Goal: Task Accomplishment & Management: Manage account settings

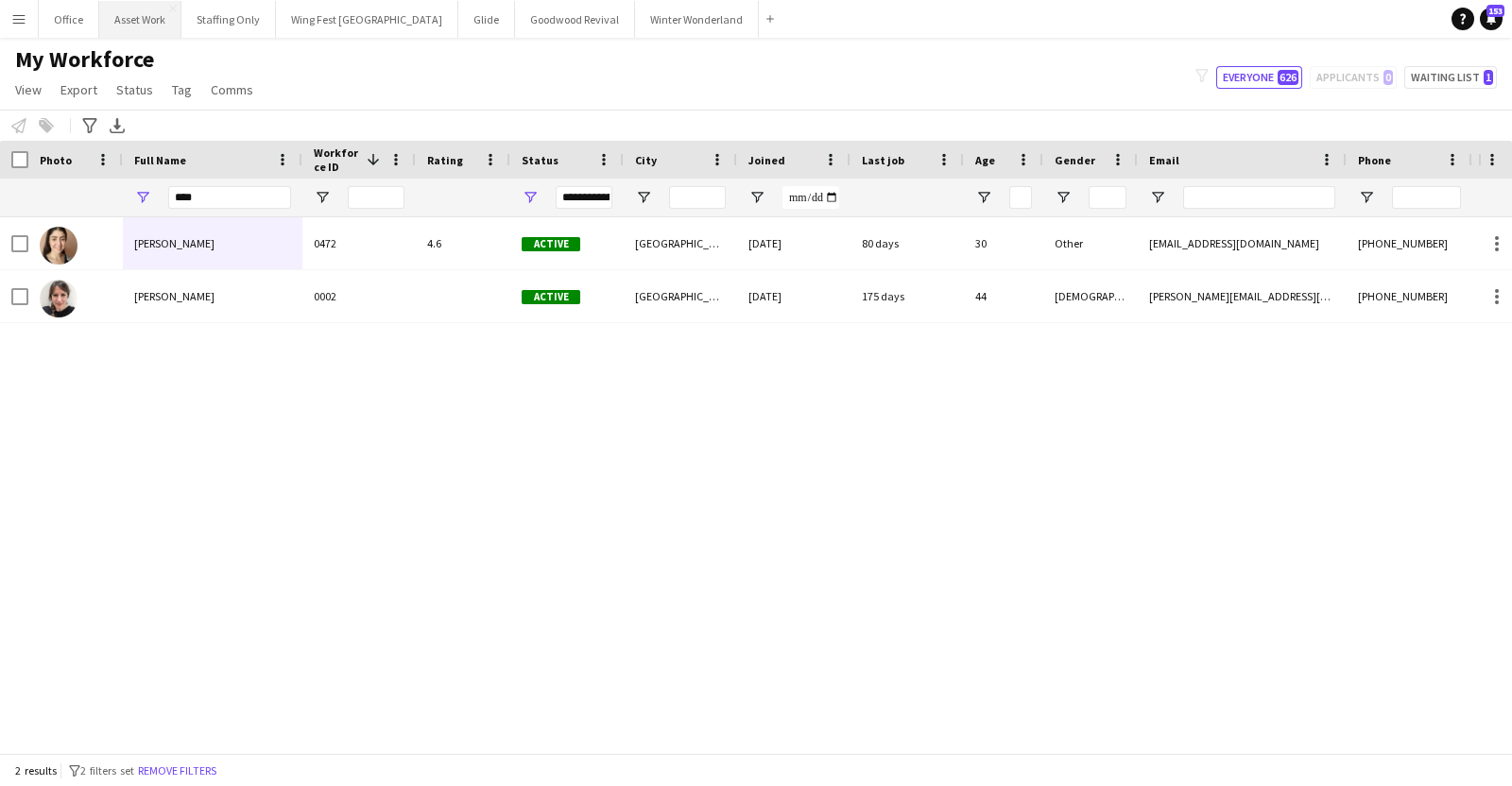
click at [126, 21] on button "Asset Work Close" at bounding box center [140, 19] width 82 height 37
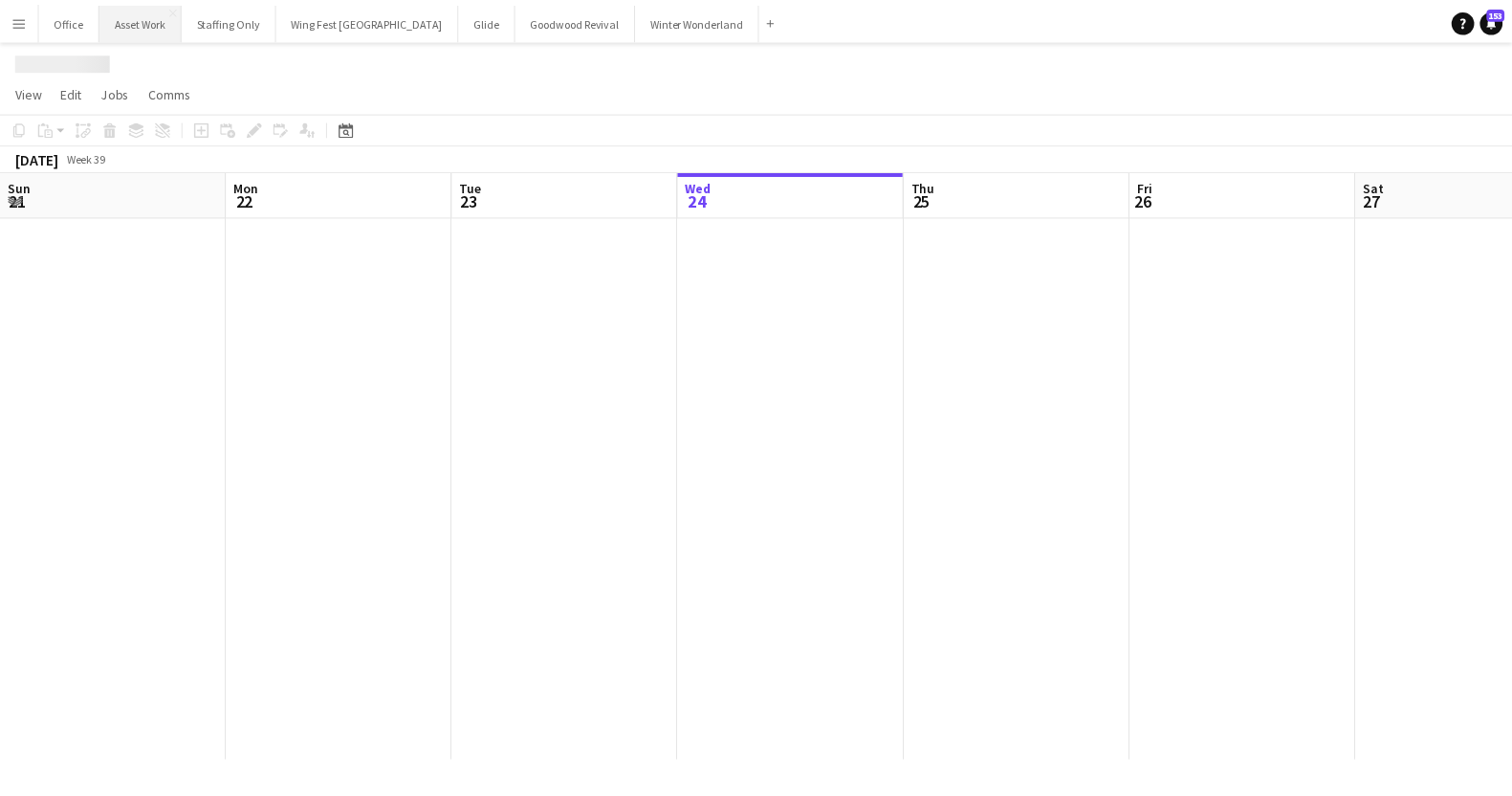
scroll to position [0, 457]
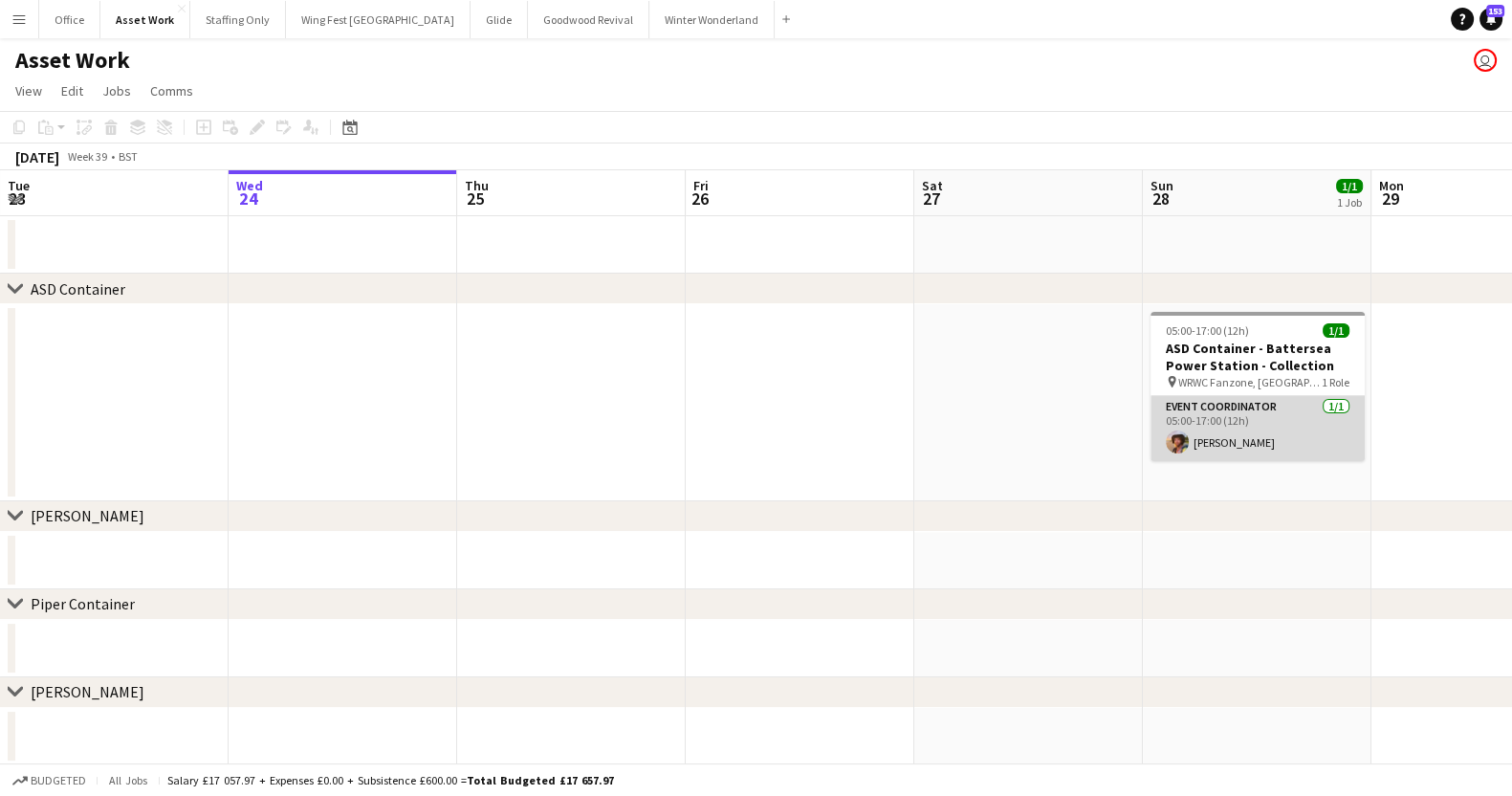
click at [1254, 427] on app-card-role "Event Coordinator [DATE] 05:00-17:00 (12h) [PERSON_NAME]" at bounding box center [1258, 428] width 214 height 65
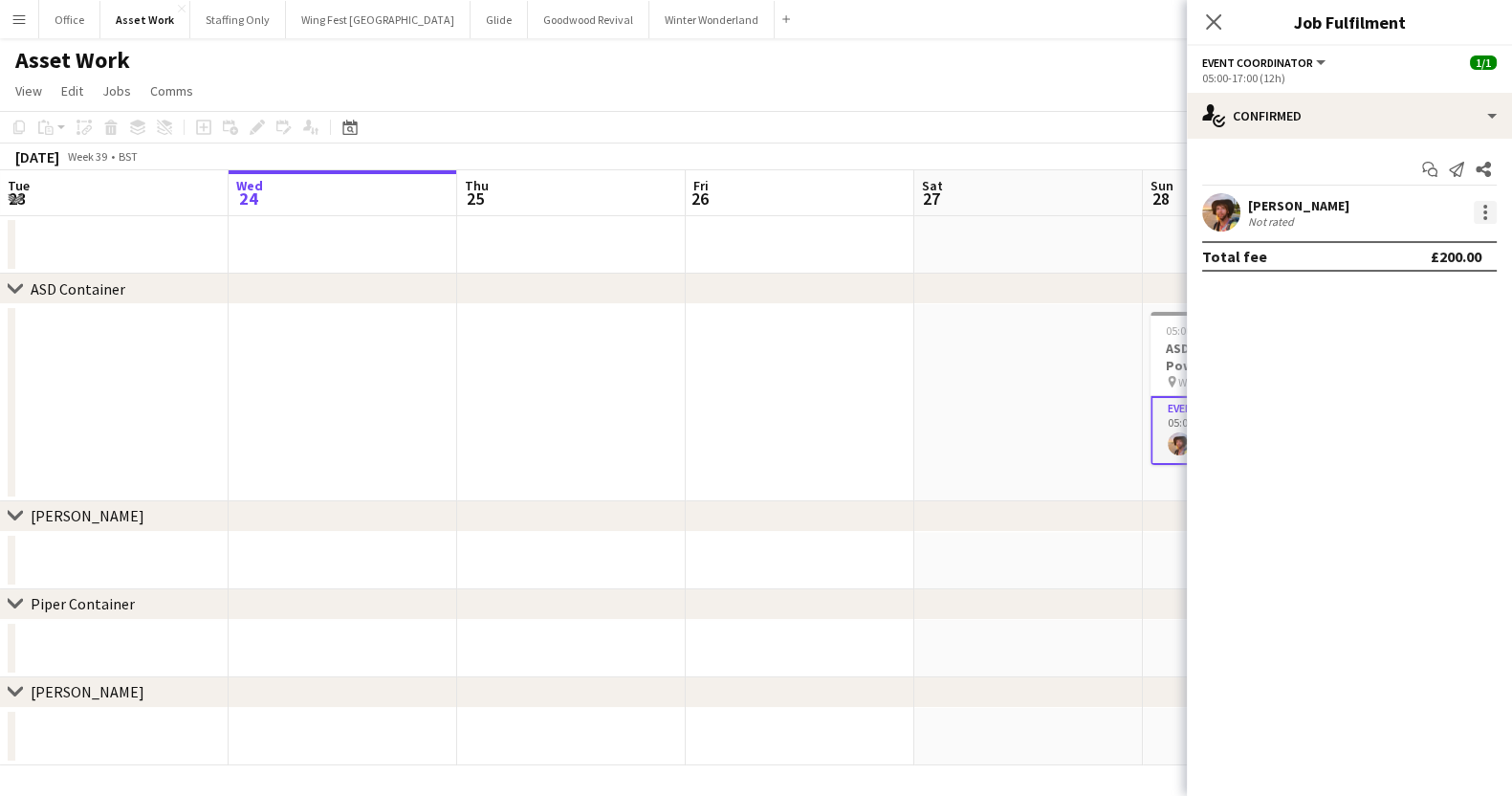
click at [1488, 214] on div at bounding box center [1485, 213] width 23 height 23
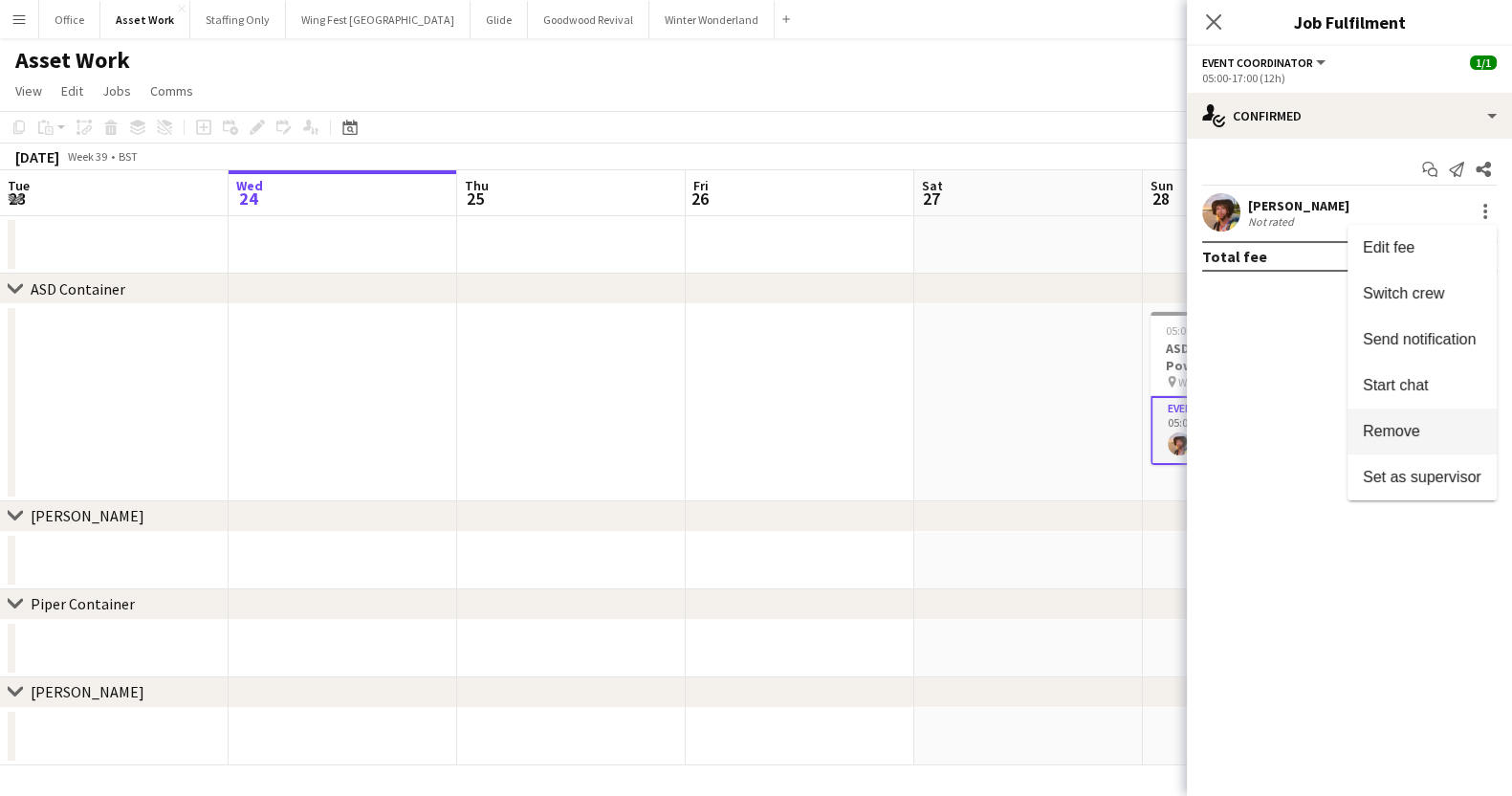
click at [1391, 431] on span "Remove" at bounding box center [1391, 431] width 57 height 16
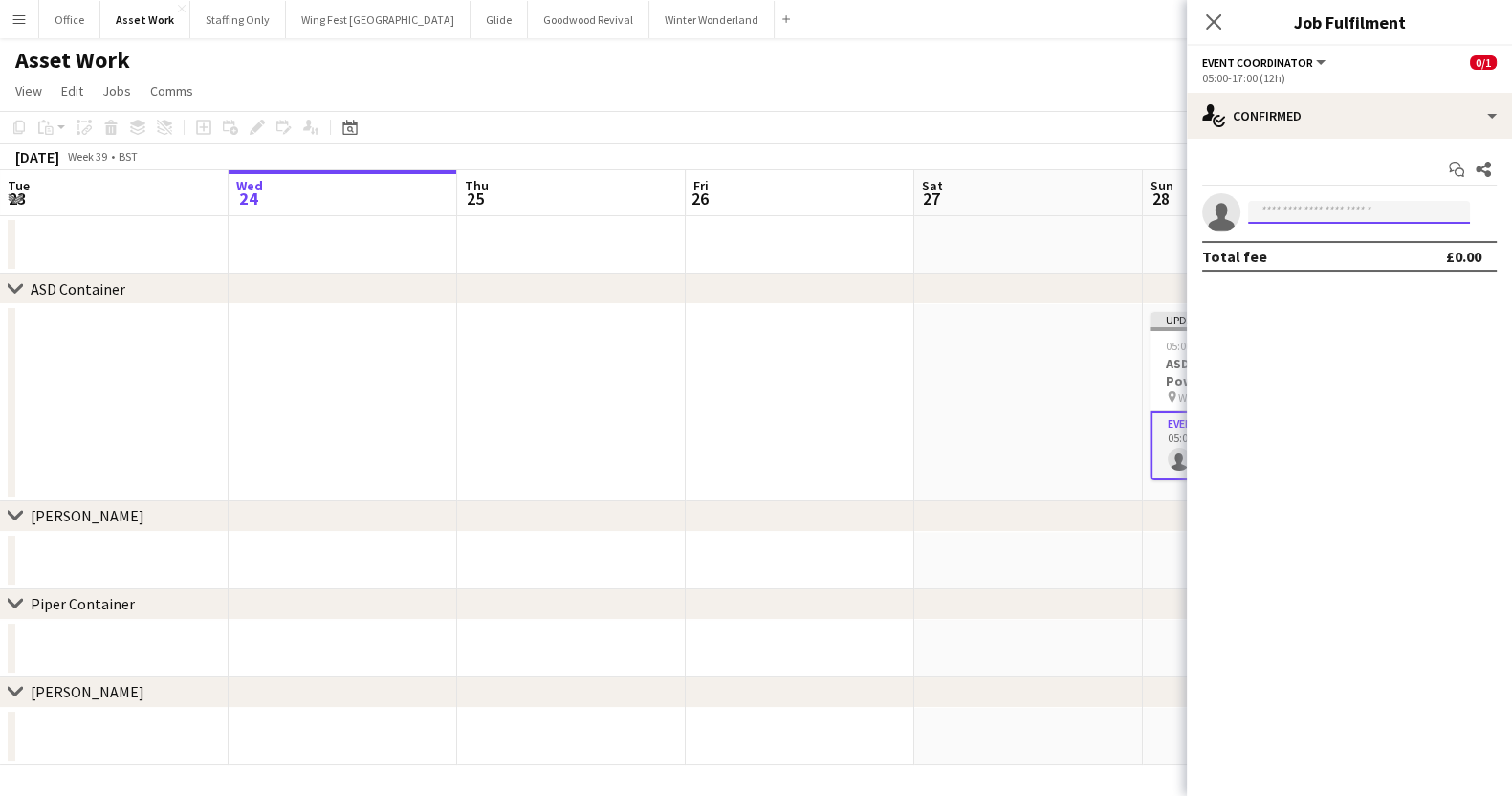
click at [1267, 204] on input at bounding box center [1359, 213] width 222 height 23
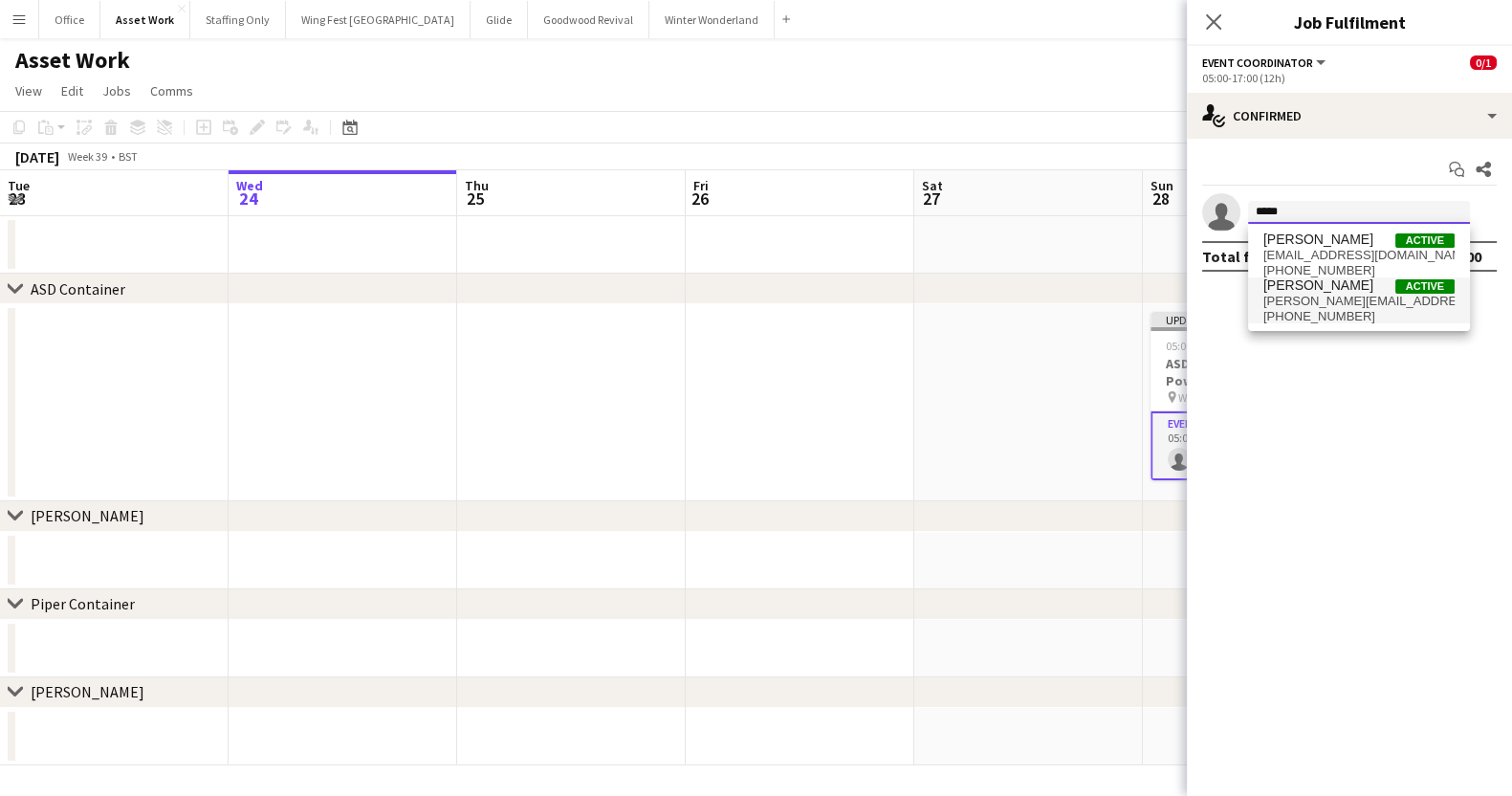
type input "*****"
click at [1308, 302] on span "[PERSON_NAME][EMAIL_ADDRESS][PERSON_NAME][DOMAIN_NAME]" at bounding box center [1358, 301] width 191 height 15
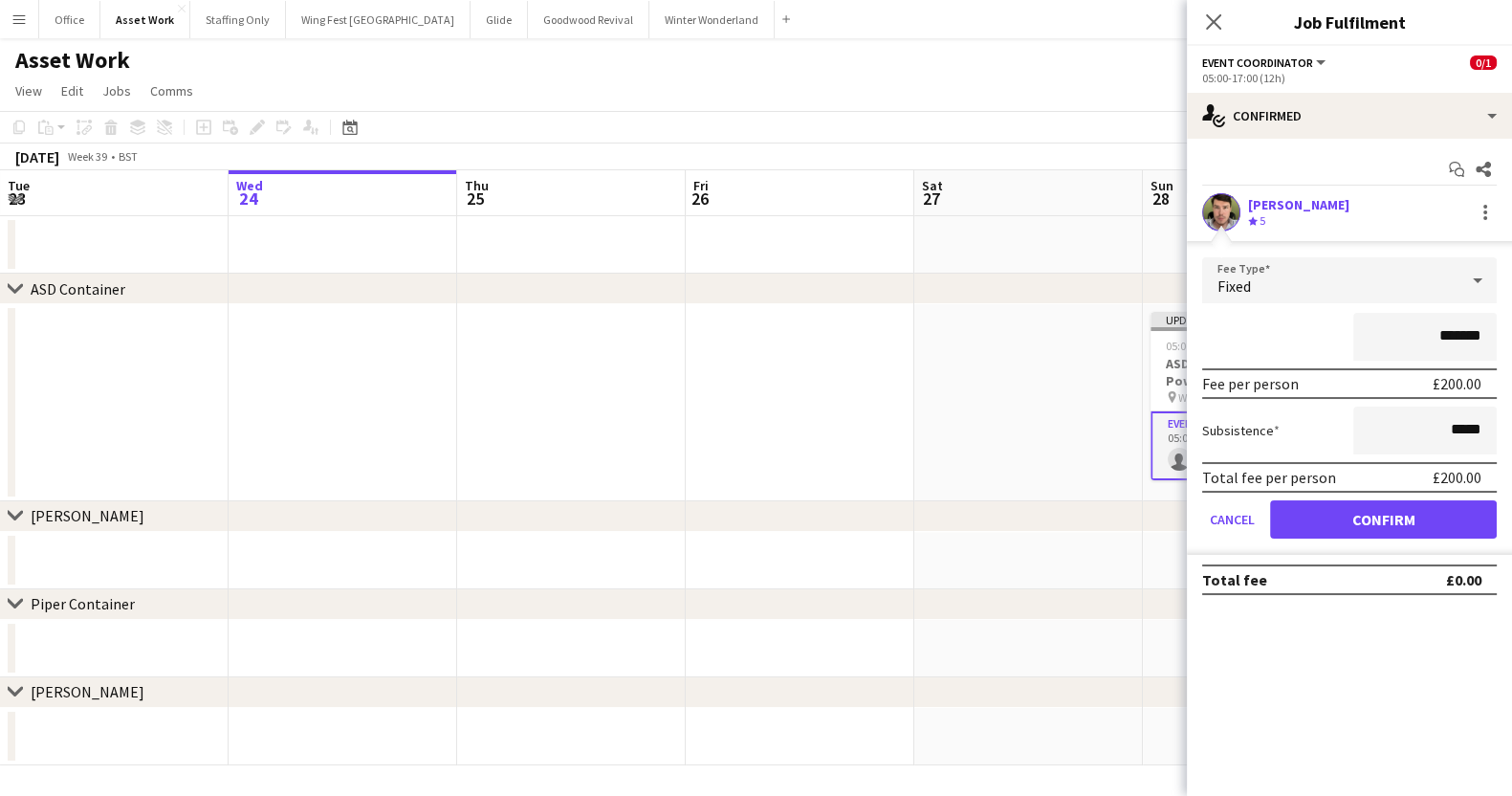
drag, startPoint x: 1450, startPoint y: 341, endPoint x: 1366, endPoint y: 334, distance: 84.3
click at [1372, 335] on input "*******" at bounding box center [1425, 337] width 144 height 48
type input "****"
click at [1279, 345] on div "****" at bounding box center [1349, 337] width 294 height 48
click at [1369, 520] on button "Confirm" at bounding box center [1383, 520] width 227 height 39
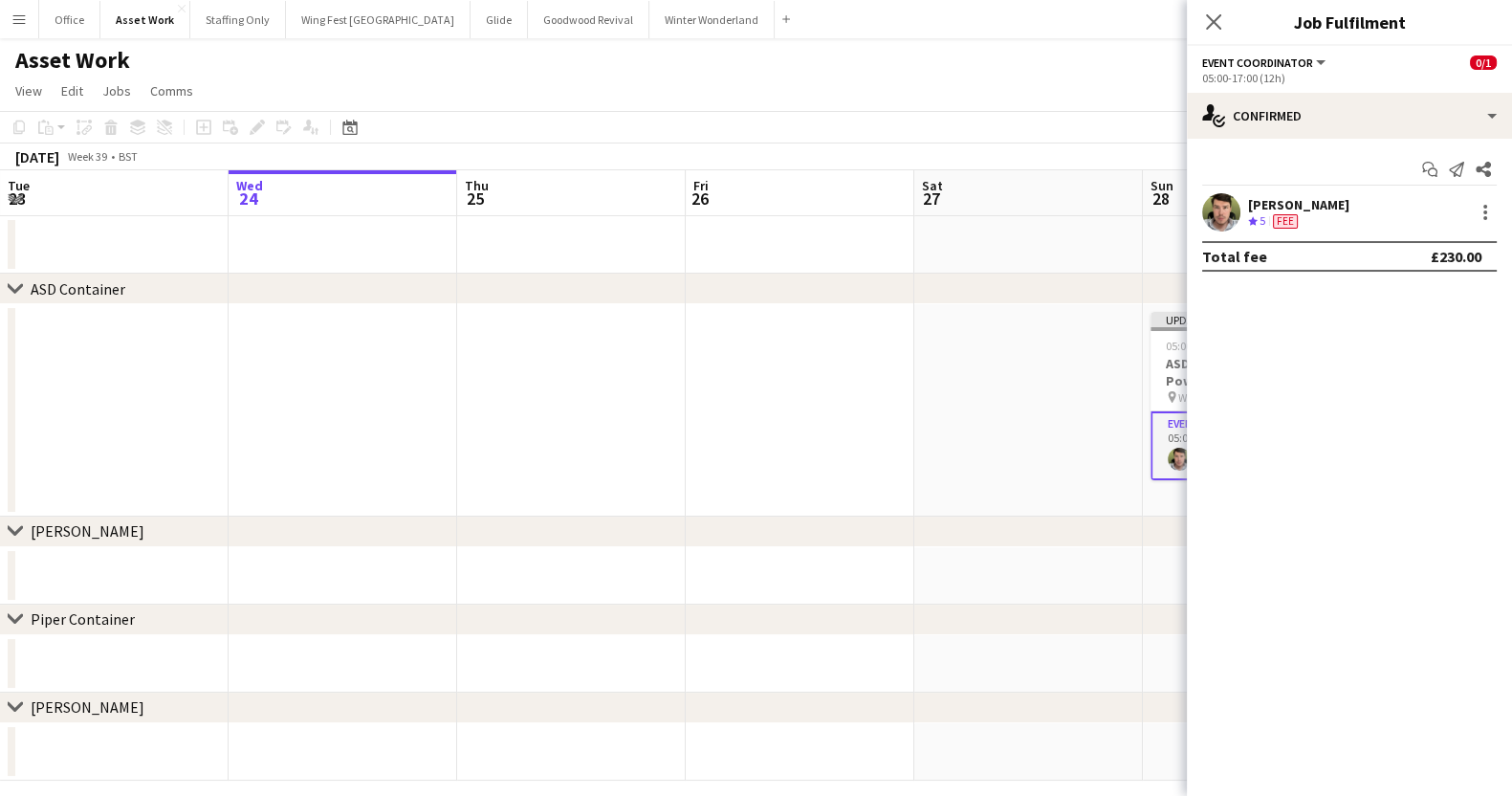
click at [1076, 352] on app-date-cell at bounding box center [1028, 411] width 229 height 213
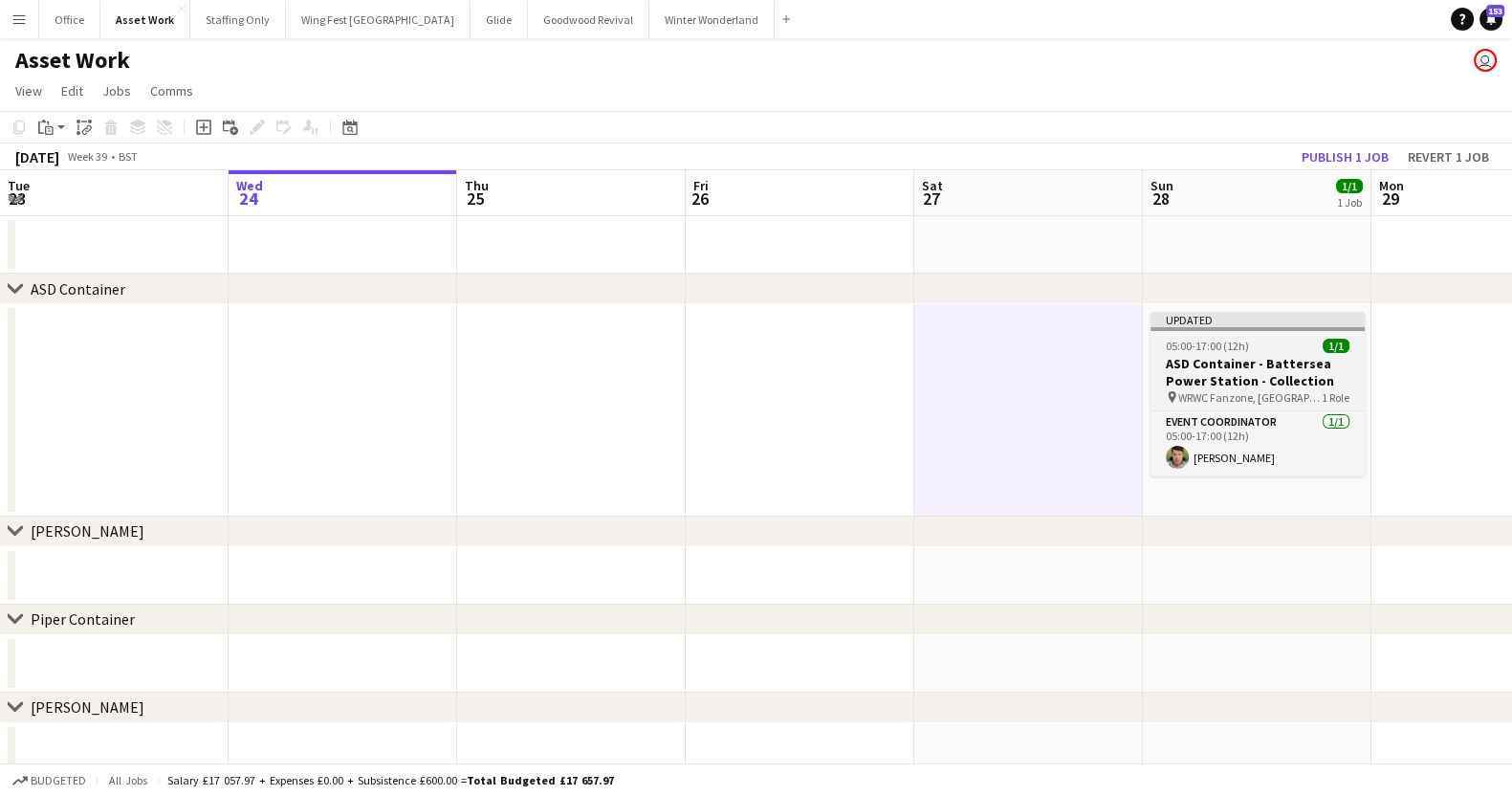
click at [1191, 352] on span "05:00-17:00 (12h)" at bounding box center [1207, 346] width 83 height 14
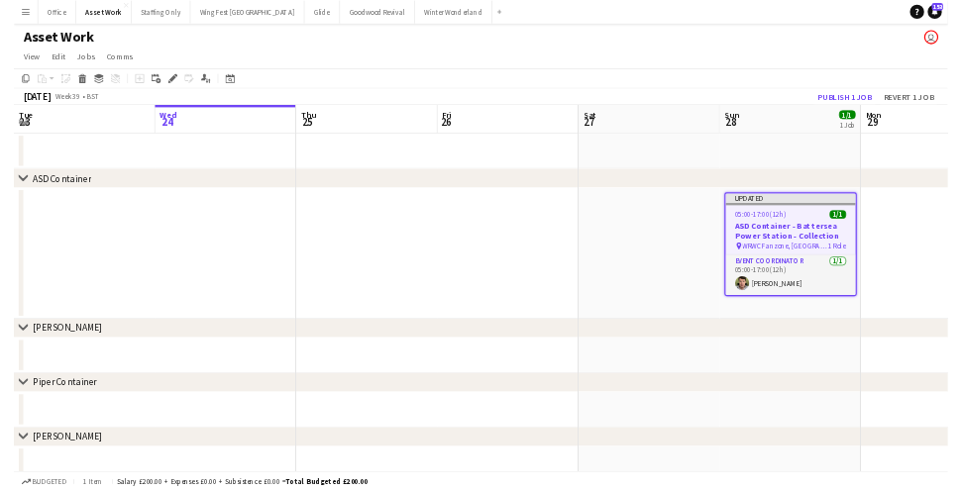
scroll to position [0, 472]
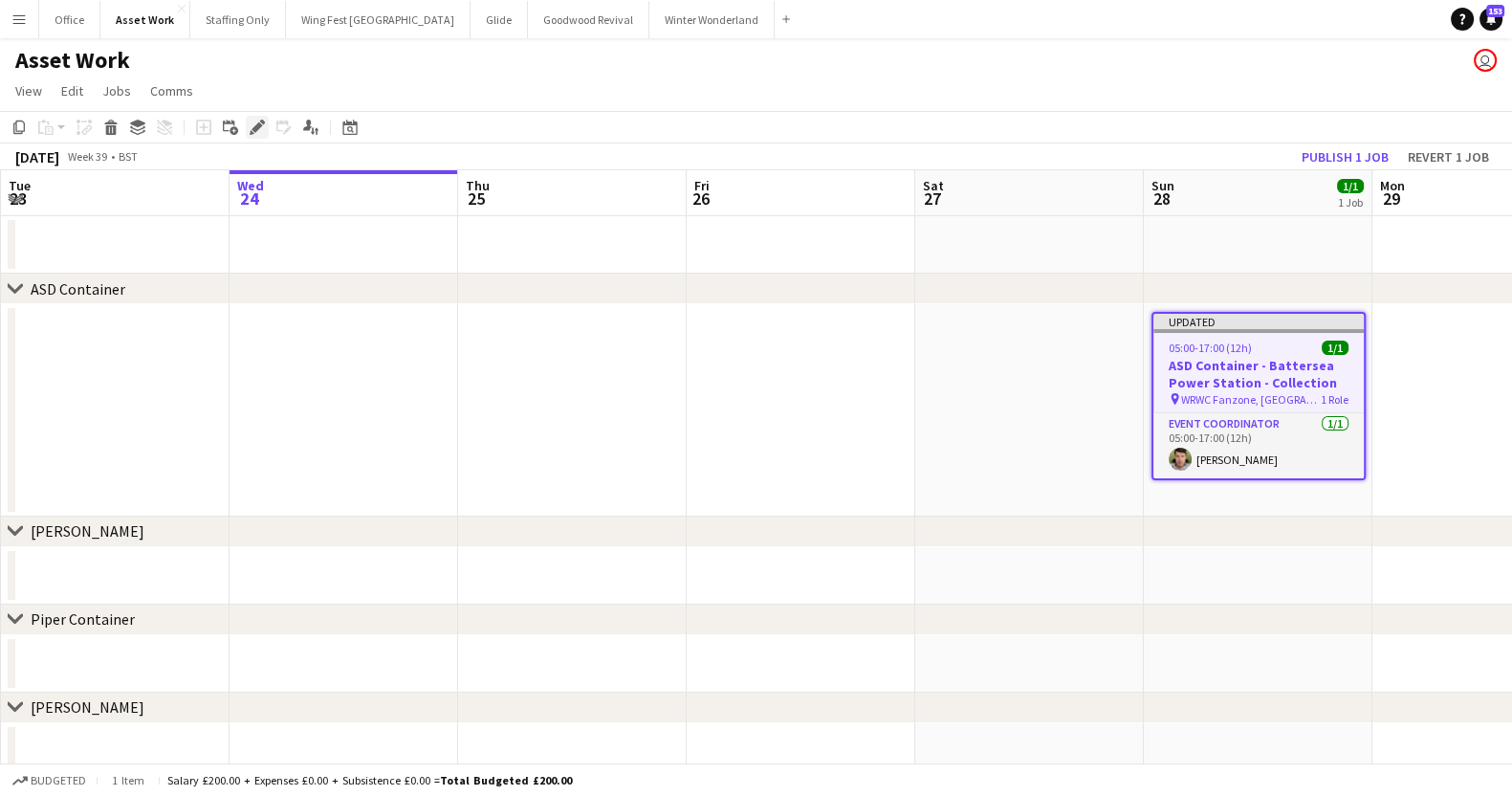
click at [260, 126] on icon at bounding box center [257, 128] width 11 height 11
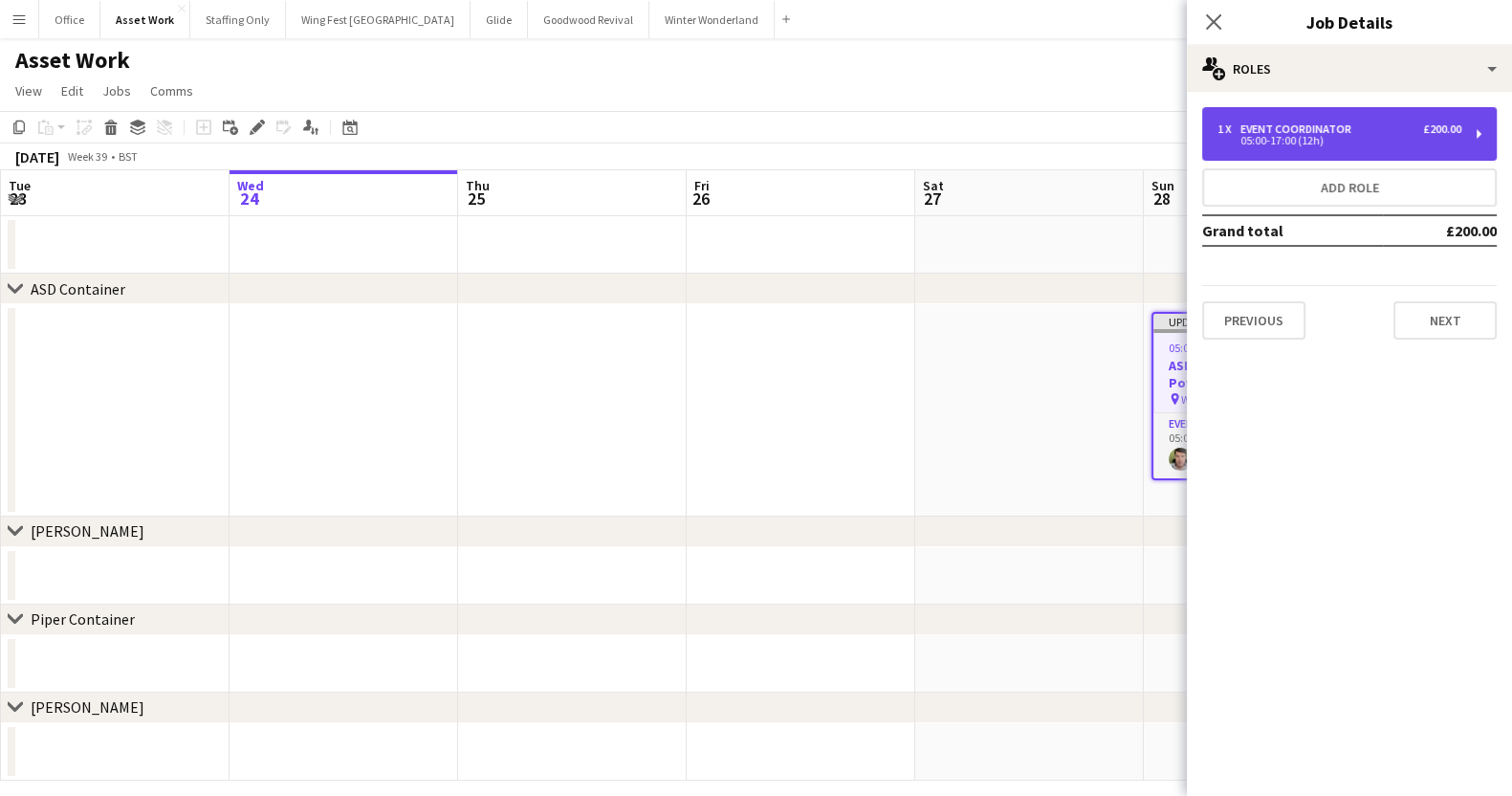
click at [1311, 145] on div "05:00-17:00 (12h)" at bounding box center [1339, 141] width 244 height 10
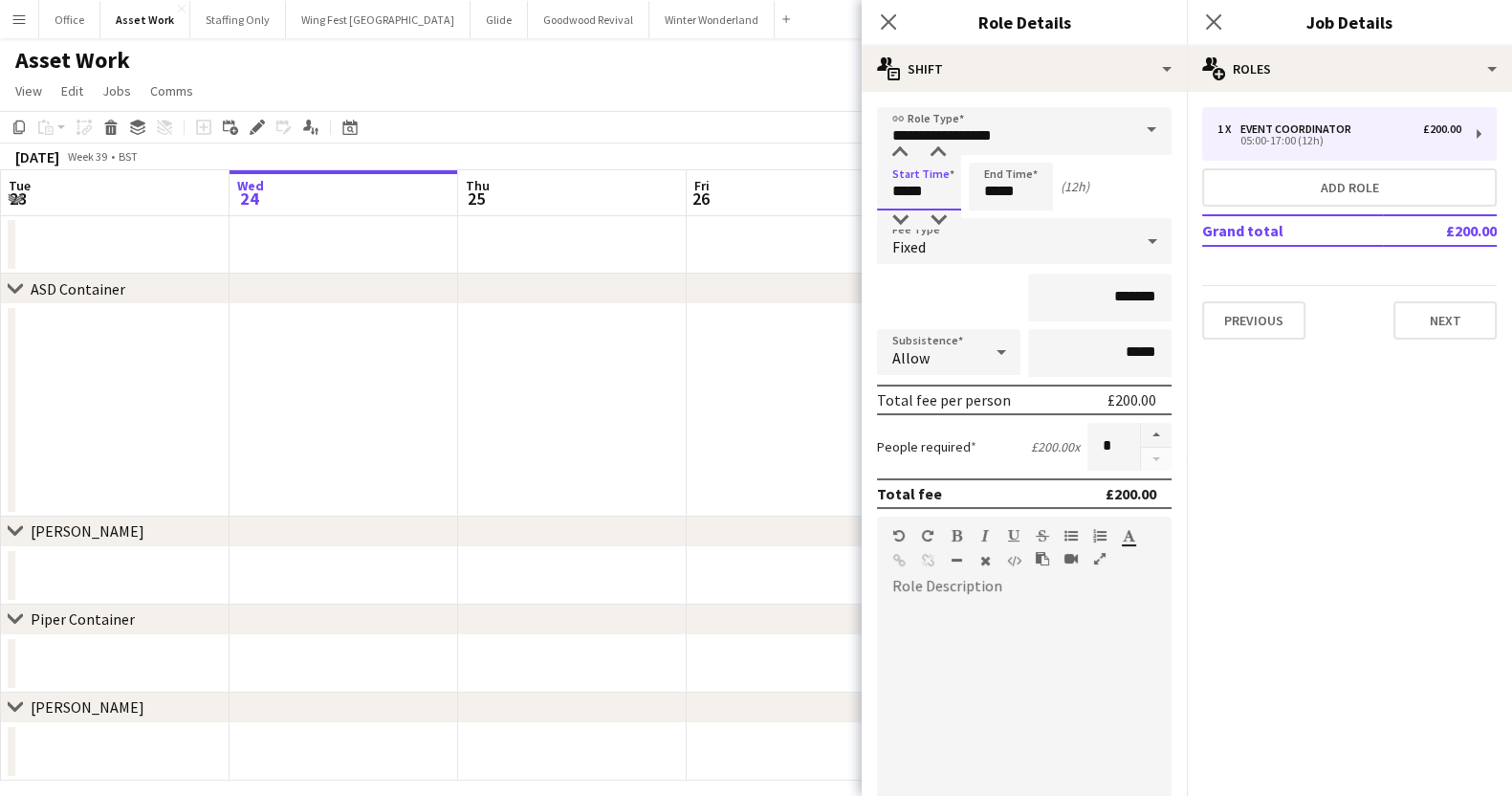
drag, startPoint x: 910, startPoint y: 185, endPoint x: 837, endPoint y: 173, distance: 74.0
click at [854, 177] on body "Menu Boards Boards Boards All jobs Status Workforce Workforce My Workforce Recr…" at bounding box center [756, 407] width 1512 height 813
type input "*****"
click at [651, 368] on app-date-cell at bounding box center [572, 411] width 229 height 213
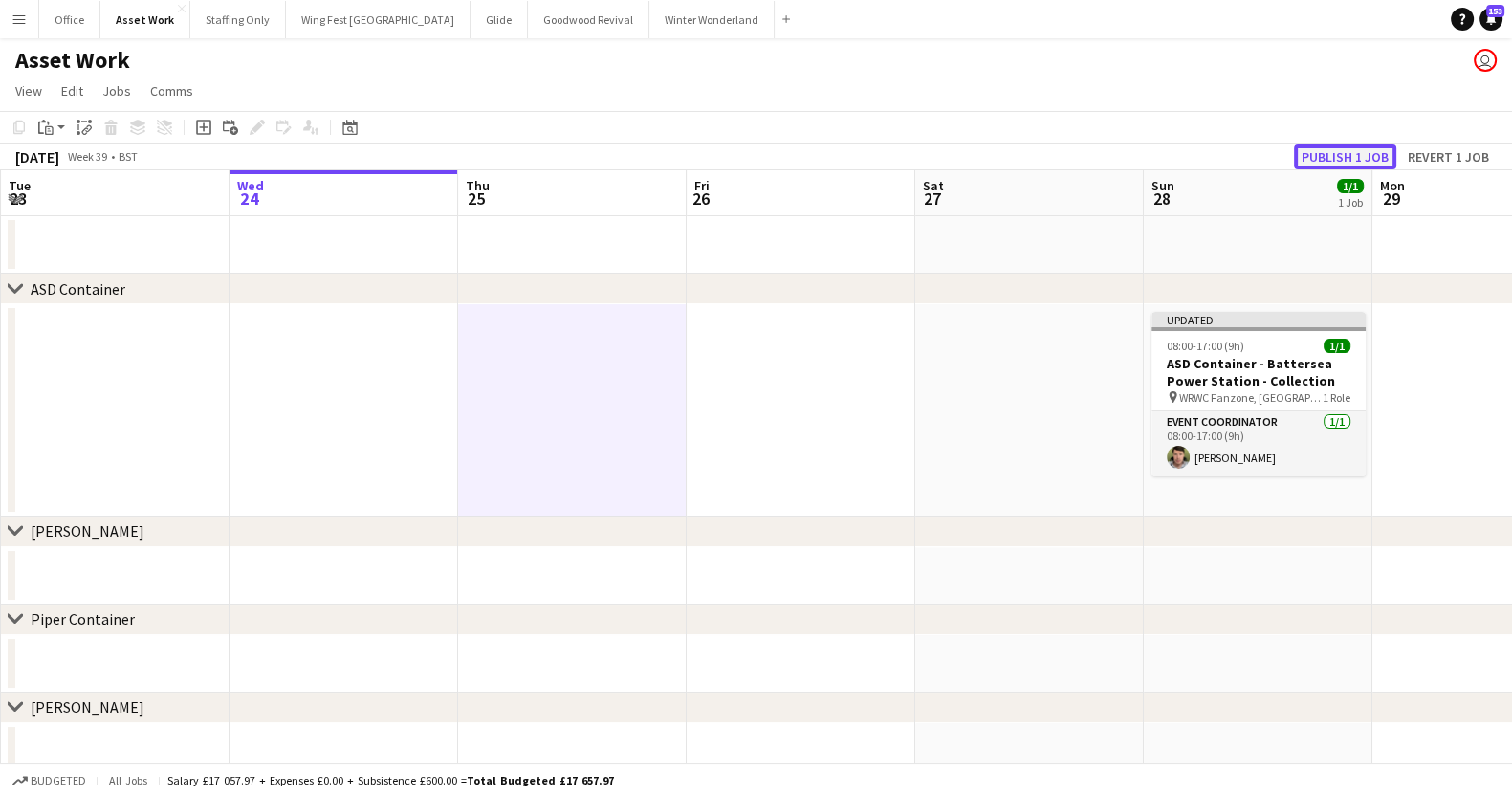
click at [1352, 158] on button "Publish 1 job" at bounding box center [1345, 157] width 102 height 25
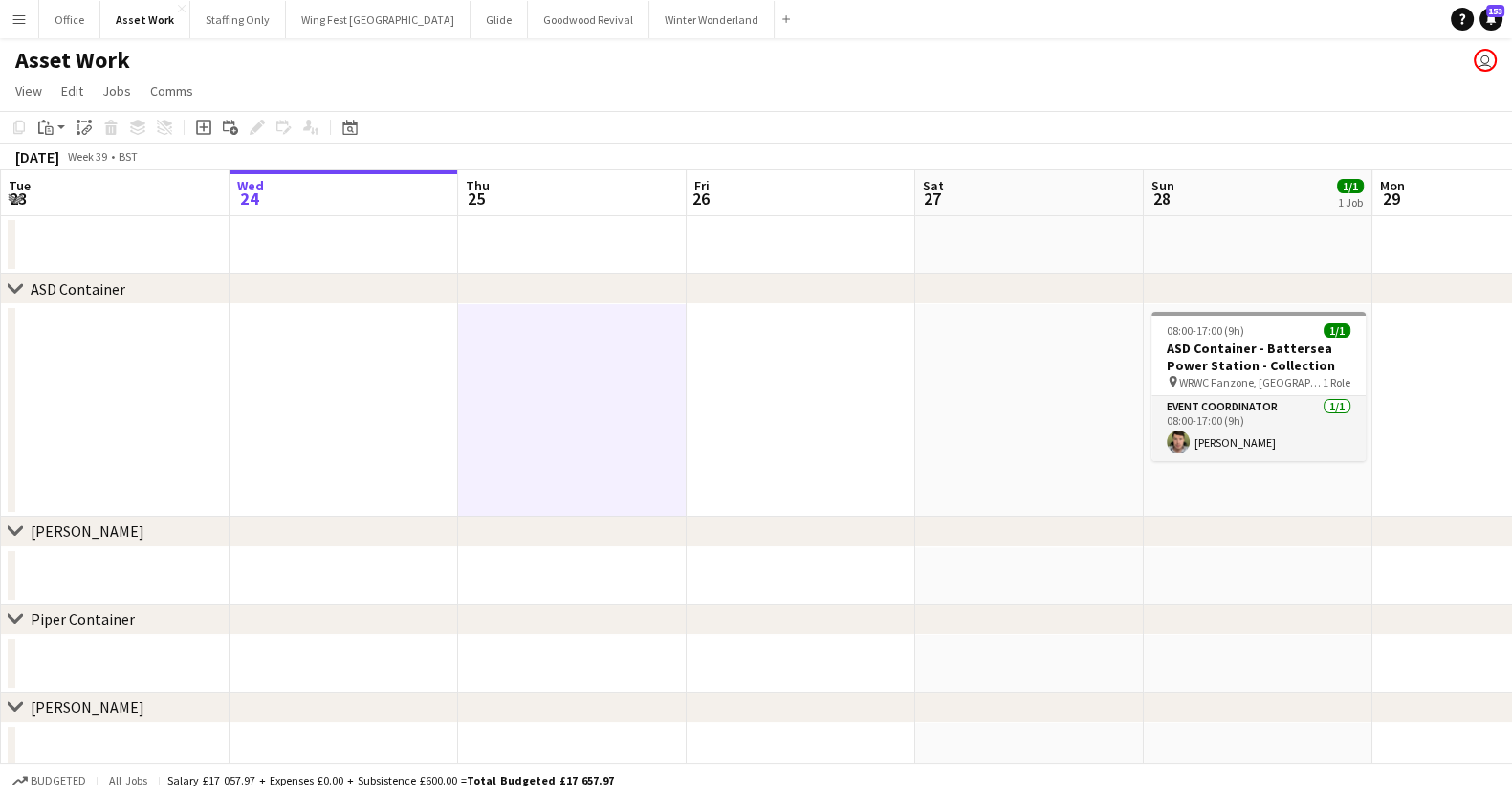
click at [947, 445] on app-date-cell at bounding box center [1029, 411] width 229 height 213
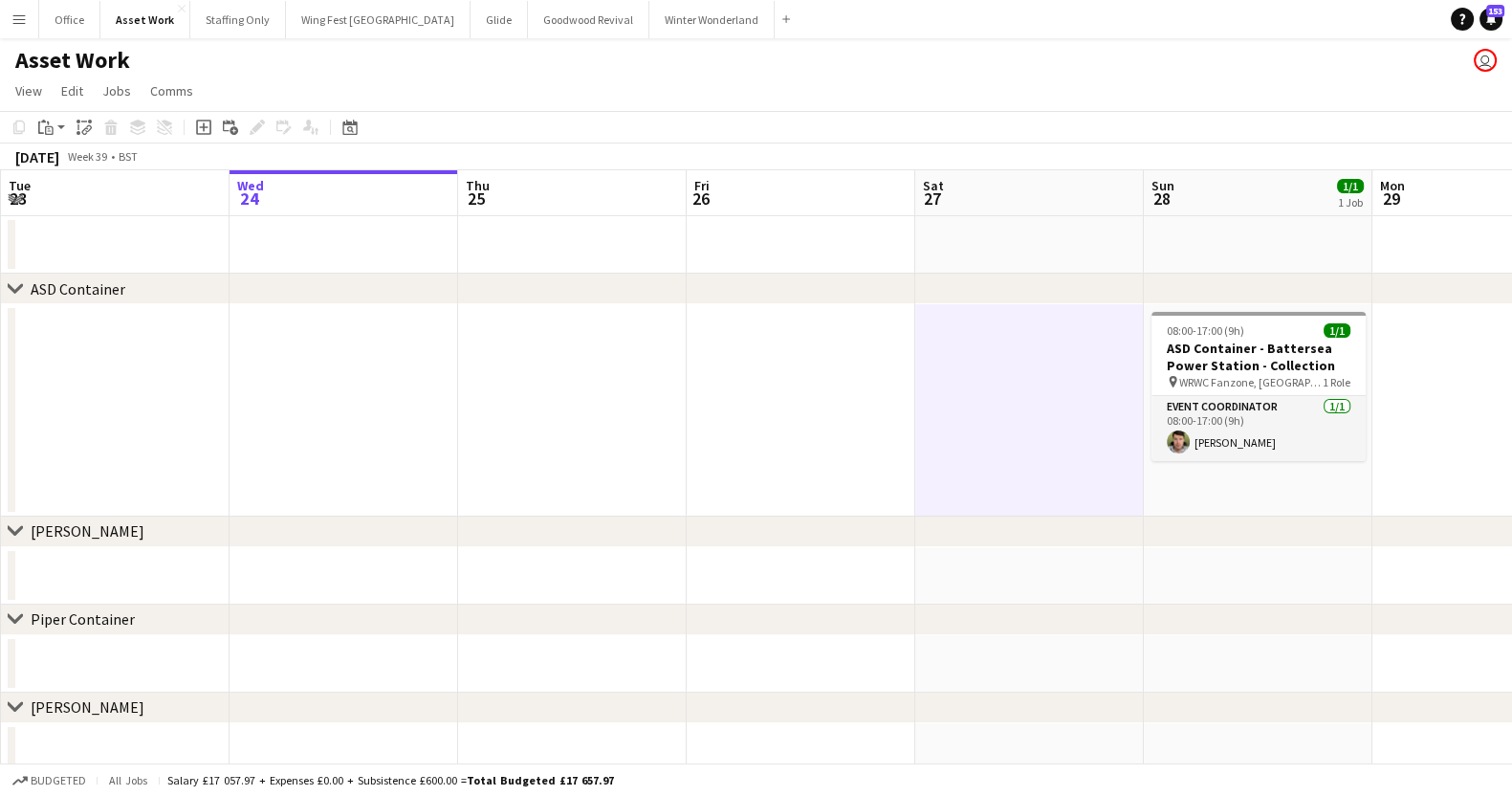
click at [875, 75] on app-page-menu "View Day view expanded Day view collapsed Month view Date picker Jump to [DATE]…" at bounding box center [756, 93] width 1512 height 37
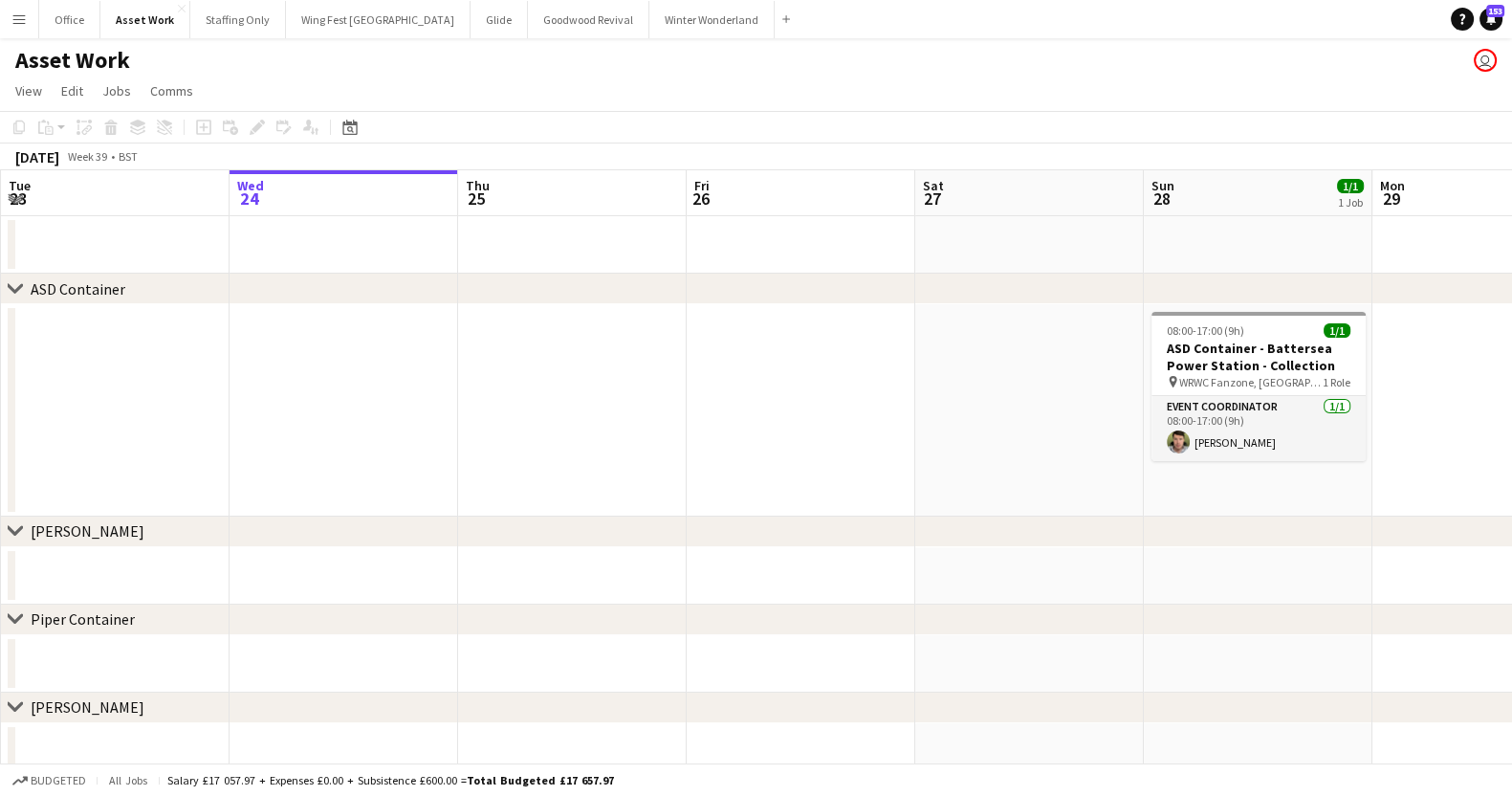
click at [866, 100] on app-page-menu "View Day view expanded Day view collapsed Month view Date picker Jump to [DATE]…" at bounding box center [756, 93] width 1512 height 37
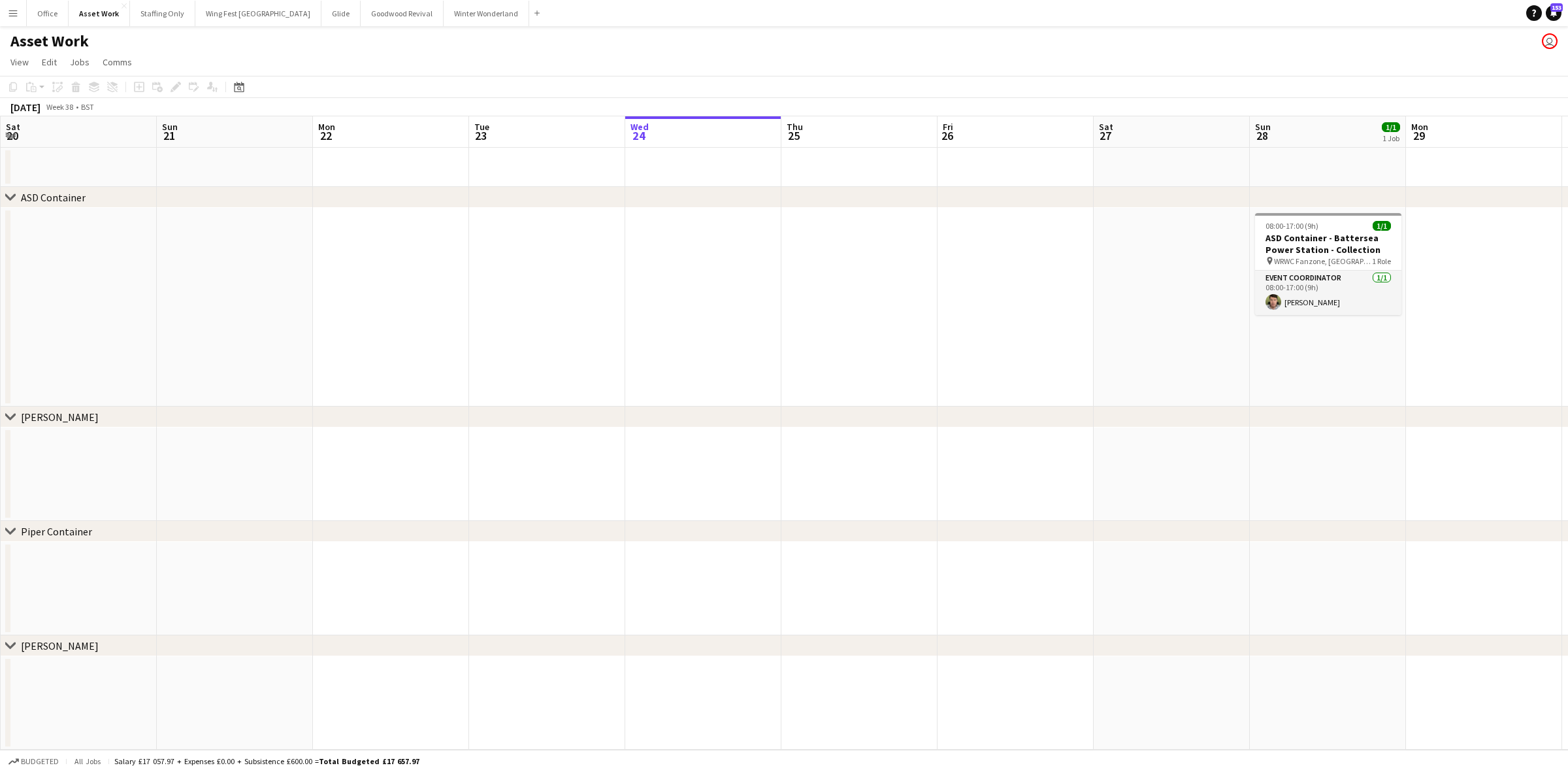
click at [7, 12] on button "Menu" at bounding box center [13, 13] width 26 height 26
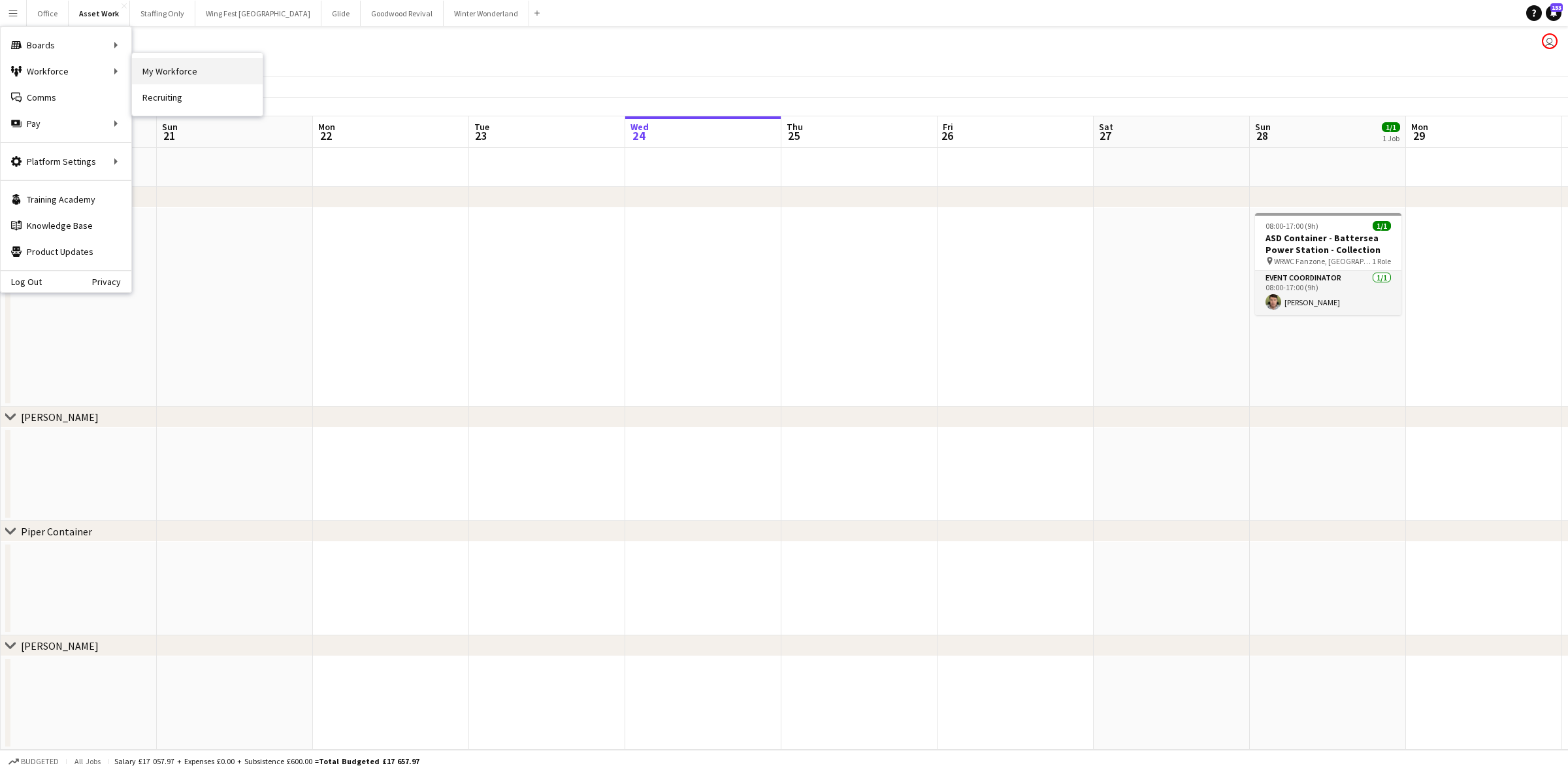
click at [148, 73] on link "My Workforce" at bounding box center [197, 71] width 131 height 26
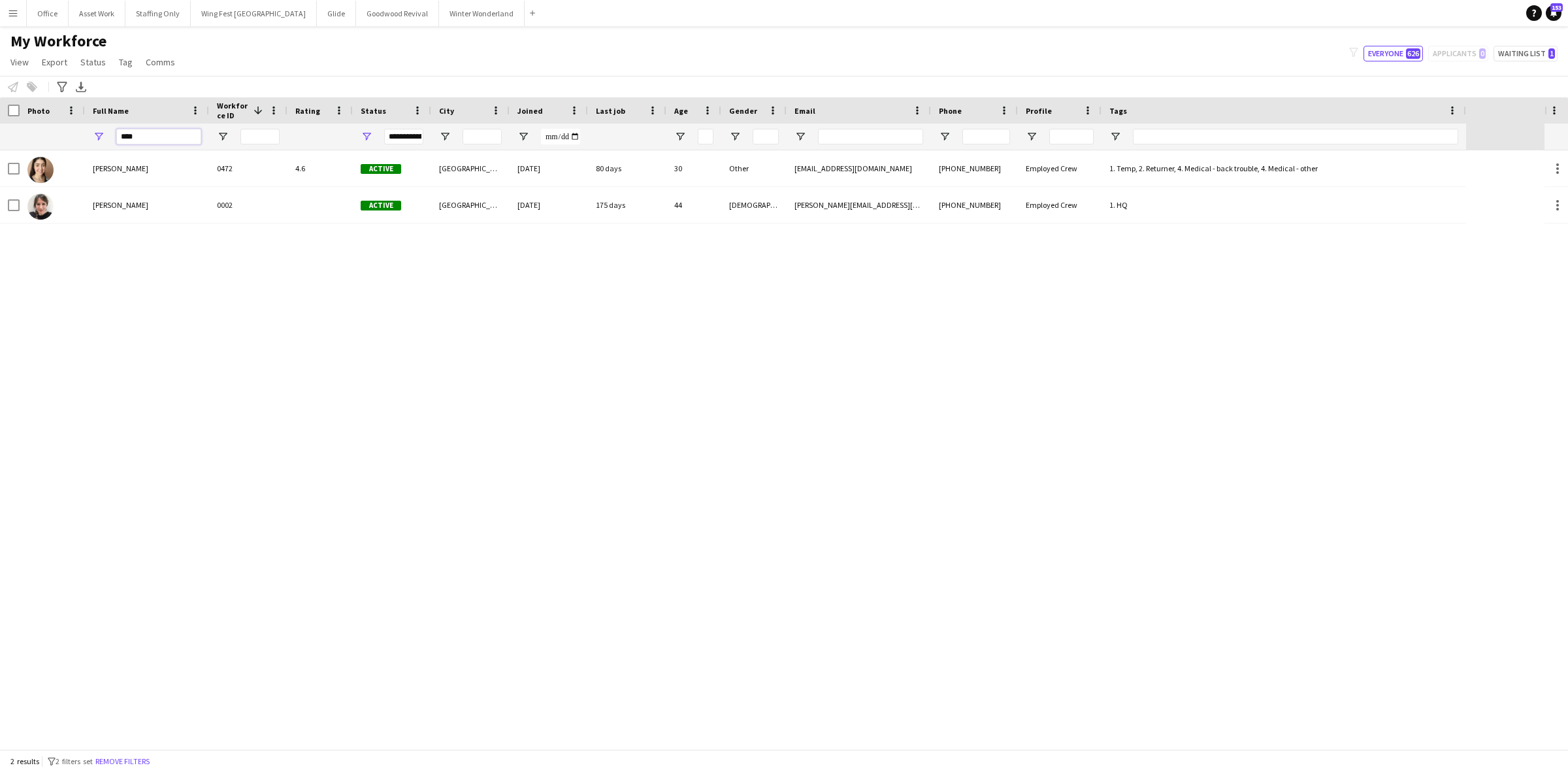
drag, startPoint x: 87, startPoint y: 133, endPoint x: 65, endPoint y: 131, distance: 22.1
click at [70, 131] on div "**********" at bounding box center [733, 137] width 1466 height 26
type input "****"
click at [366, 136] on span "Open Filter Menu" at bounding box center [367, 137] width 12 height 12
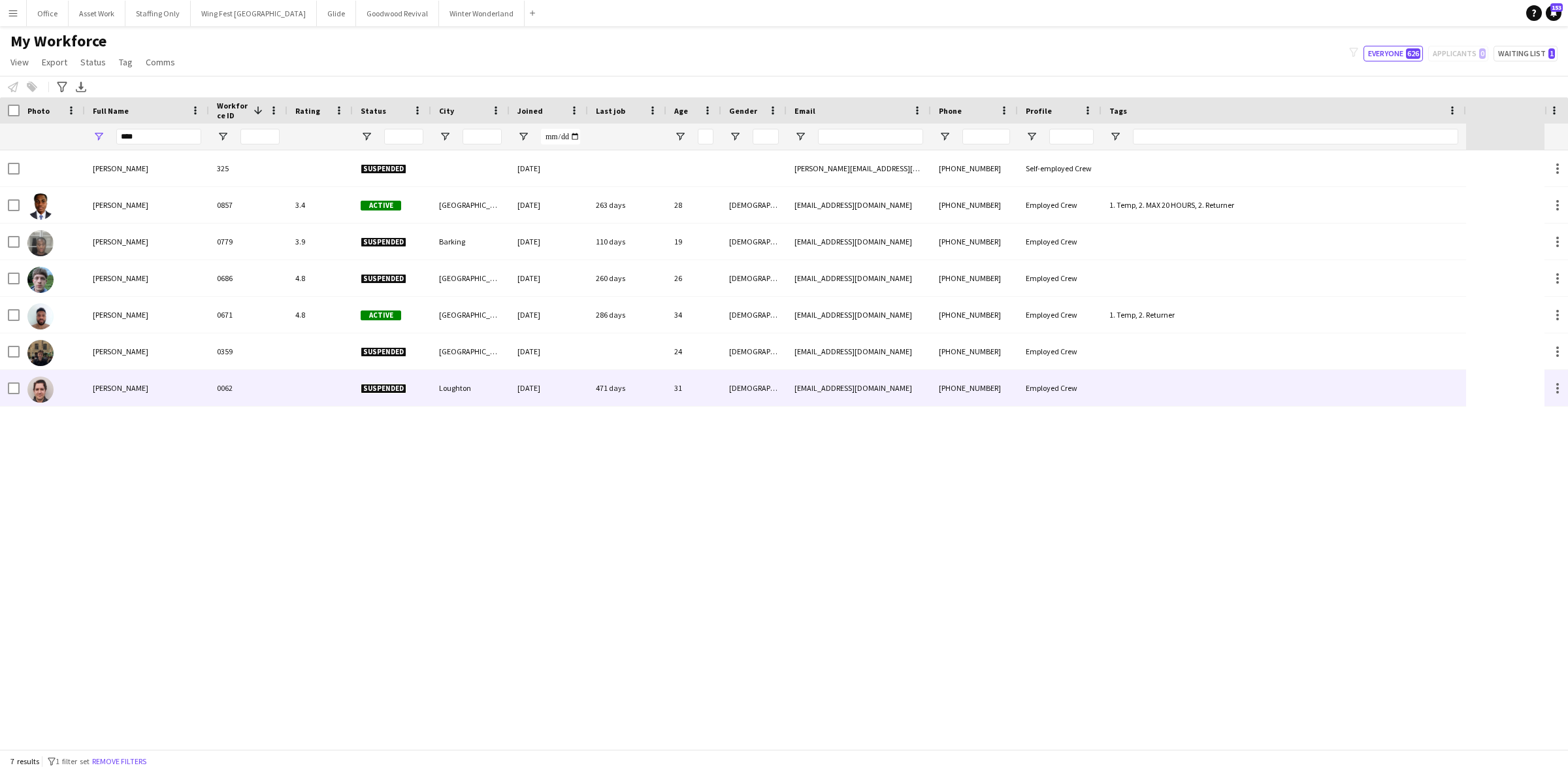
click at [165, 390] on div "[PERSON_NAME]" at bounding box center [147, 388] width 124 height 36
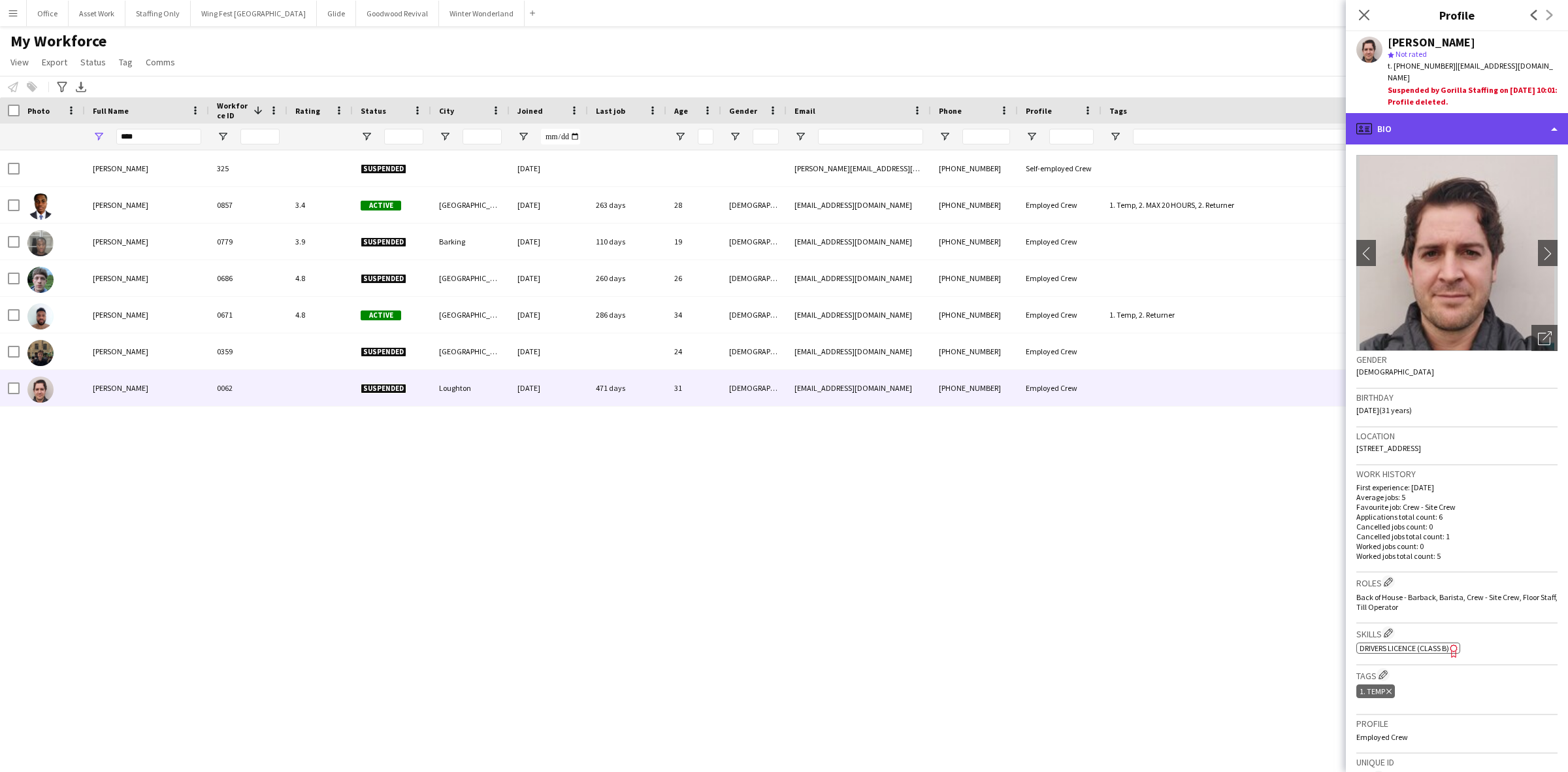
click at [1045, 116] on div "profile Bio" at bounding box center [1457, 129] width 222 height 32
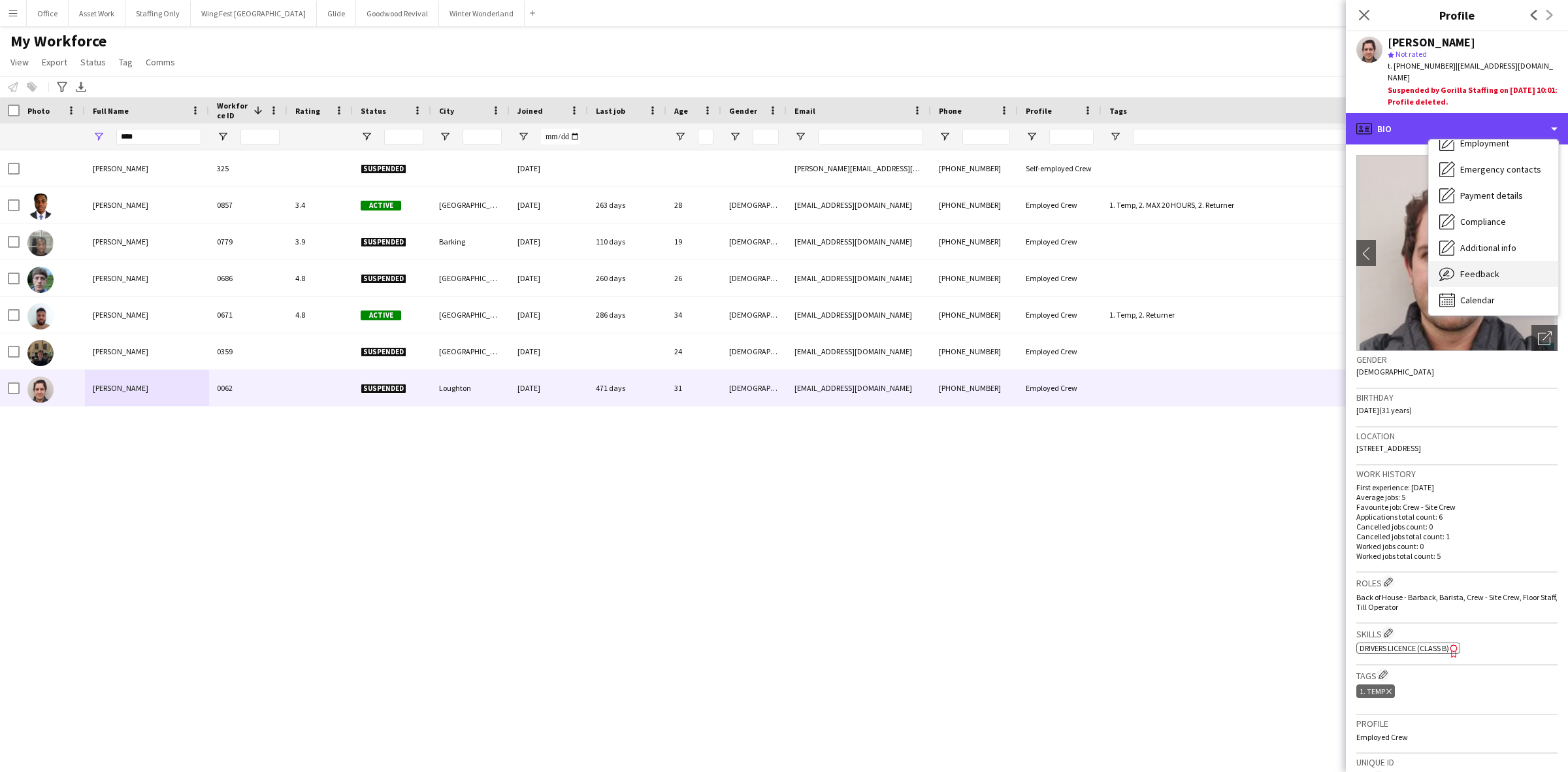
scroll to position [96, 0]
click at [1045, 265] on span "Feedback" at bounding box center [1480, 271] width 39 height 12
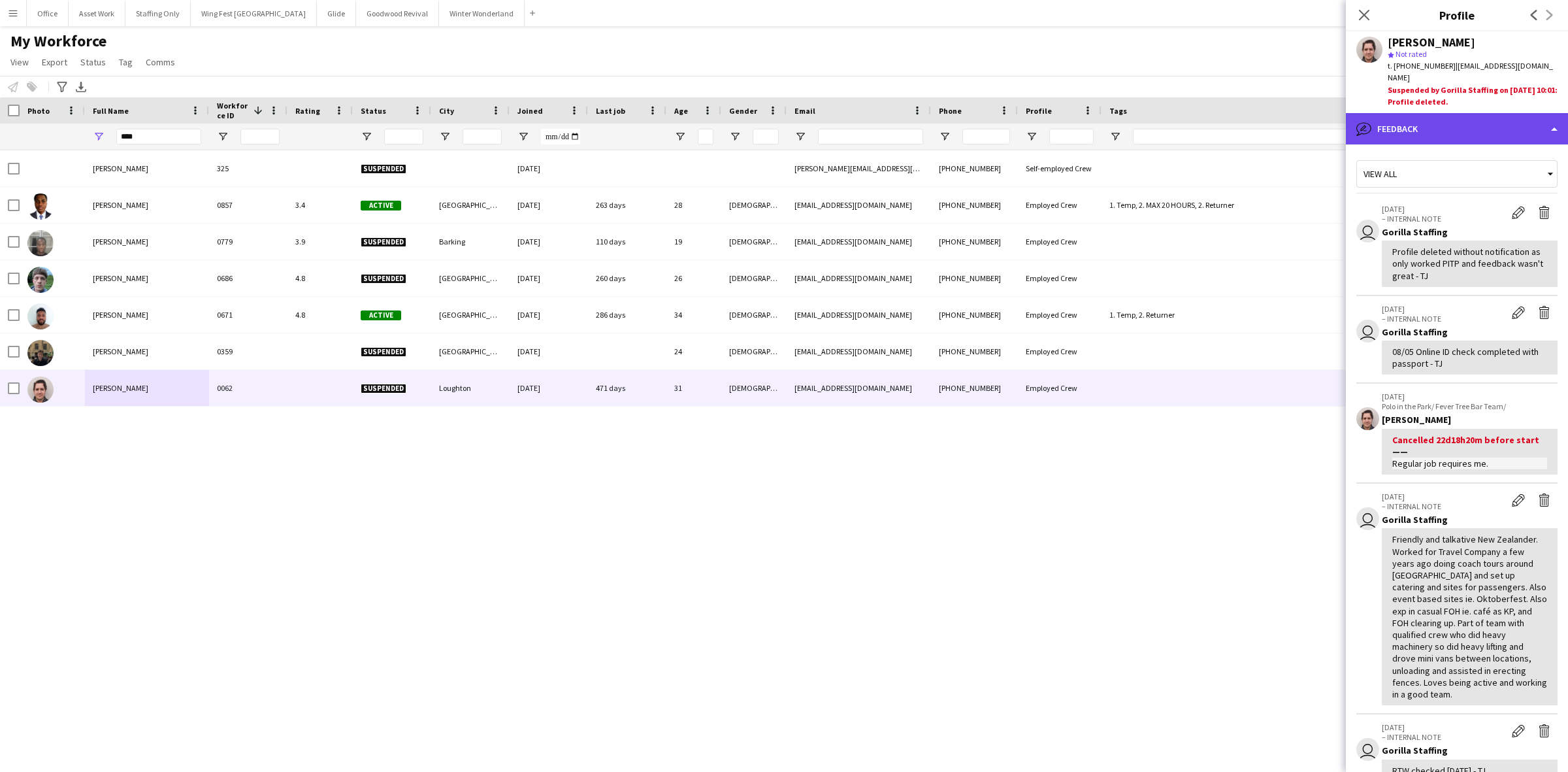
click at [1045, 128] on div "bubble-pencil Feedback" at bounding box center [1457, 129] width 222 height 32
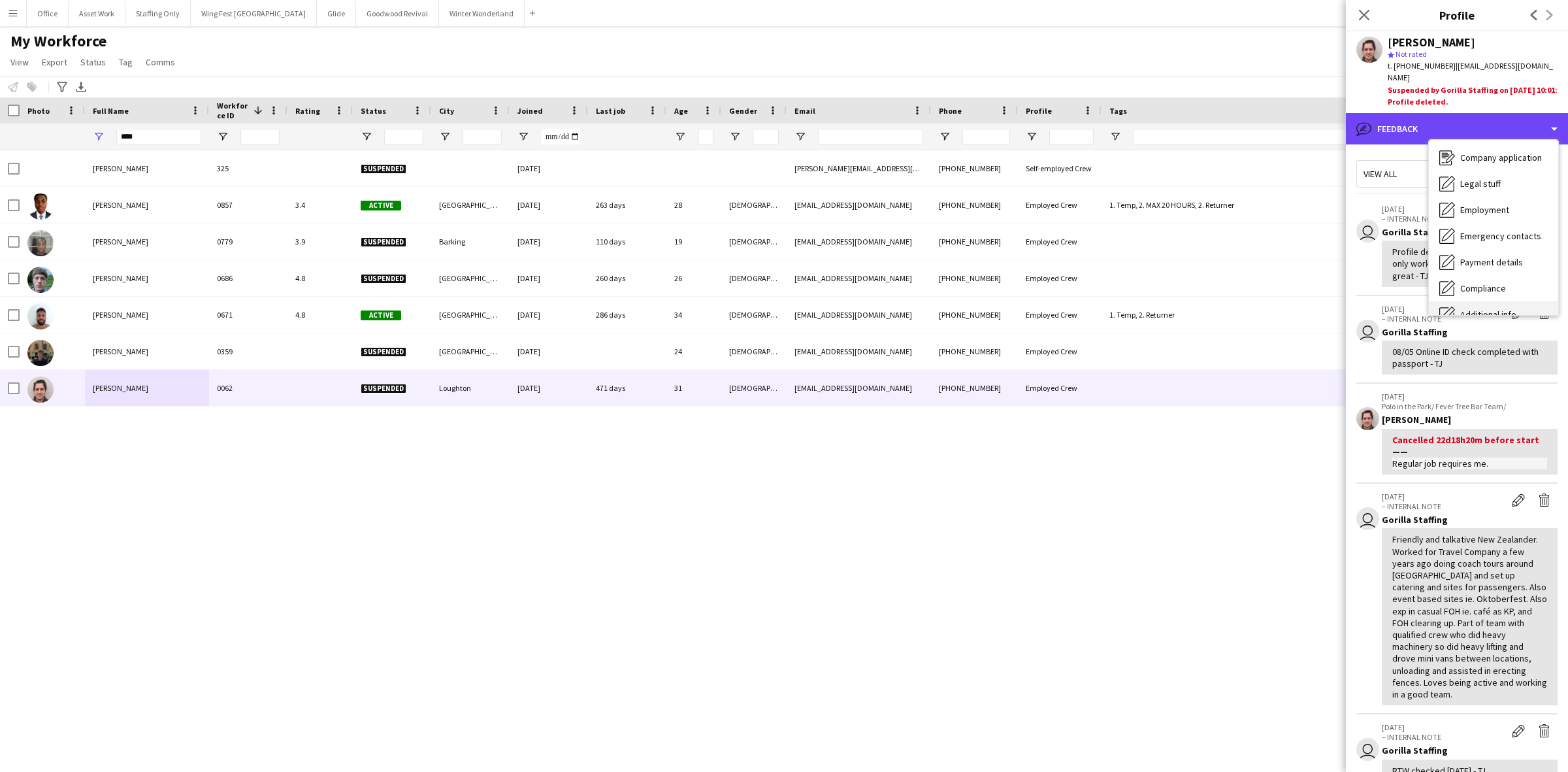
scroll to position [0, 0]
click at [1045, 152] on div "Bio Bio" at bounding box center [1493, 158] width 129 height 26
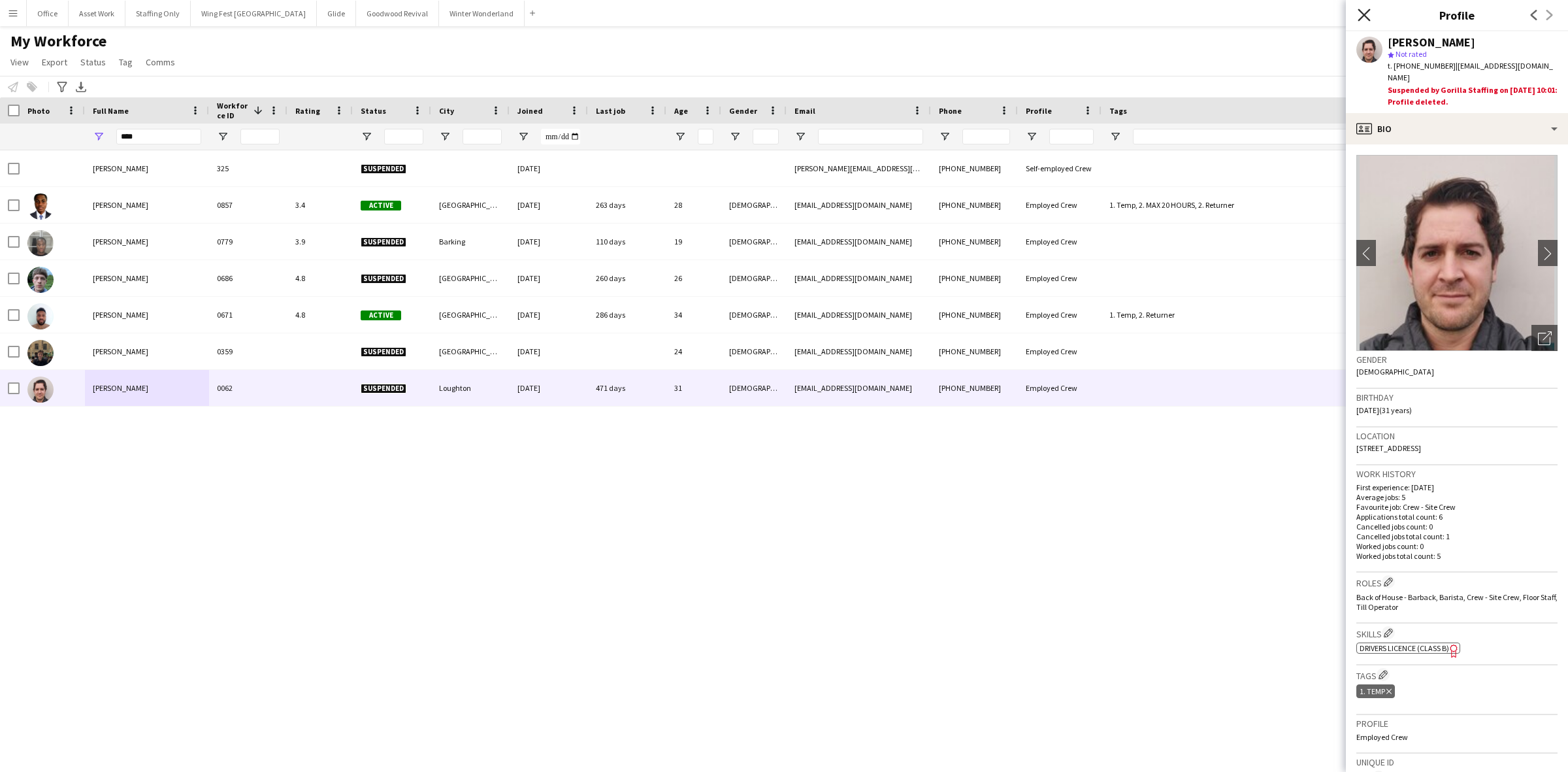
click at [1045, 9] on icon "Close pop-in" at bounding box center [1364, 15] width 13 height 13
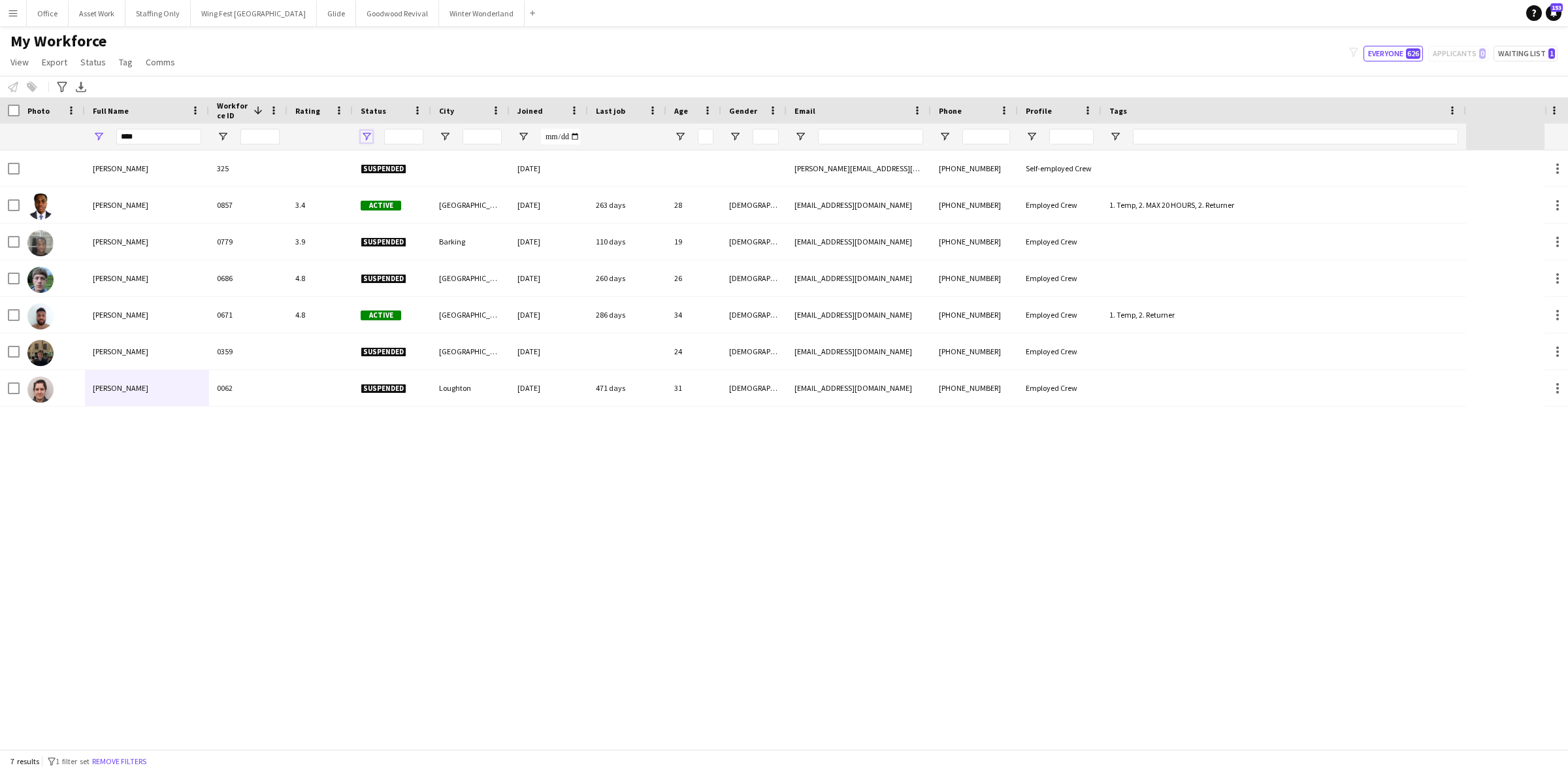
click at [363, 135] on span "Open Filter Menu" at bounding box center [367, 137] width 12 height 12
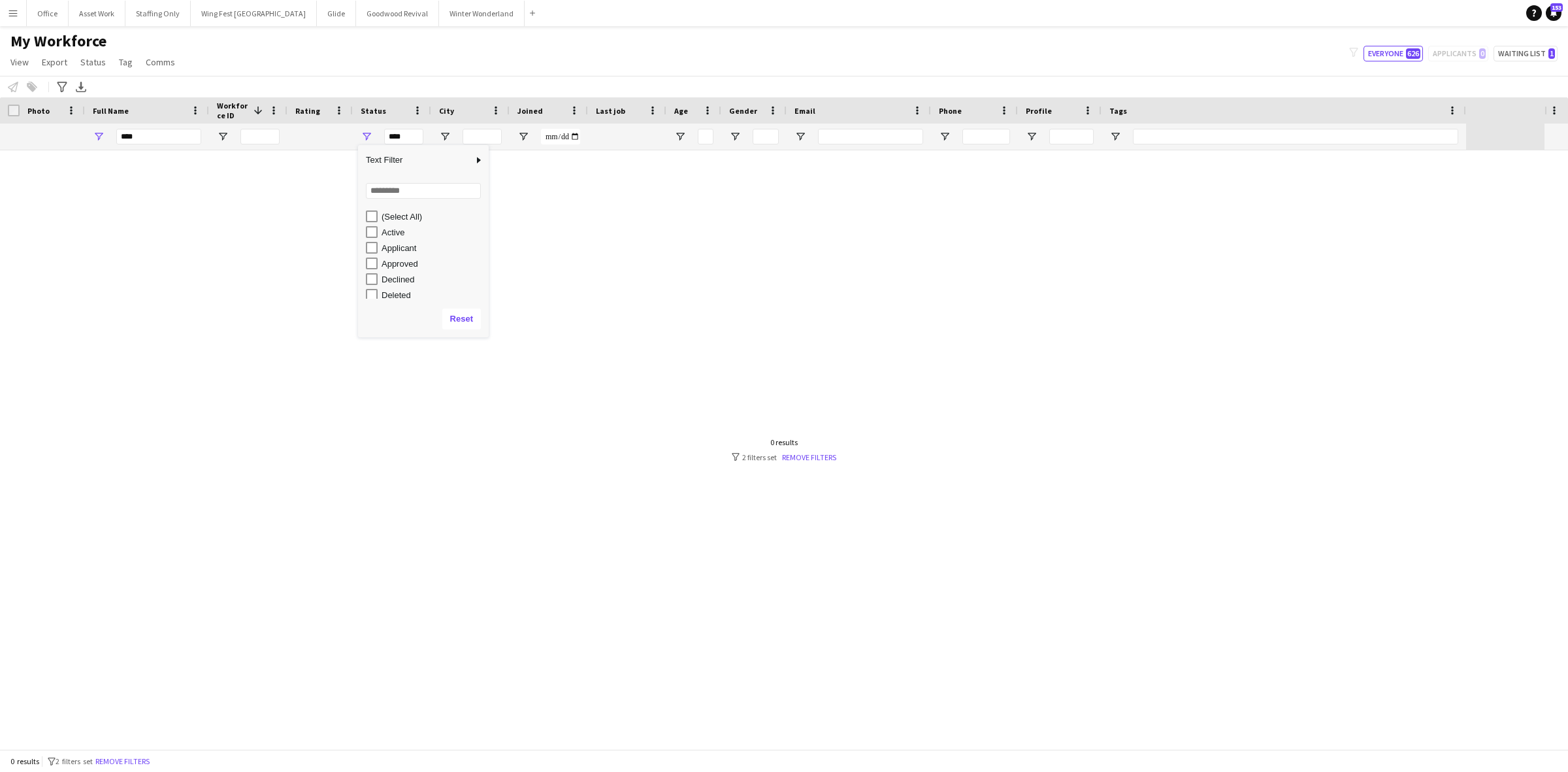
type input "**********"
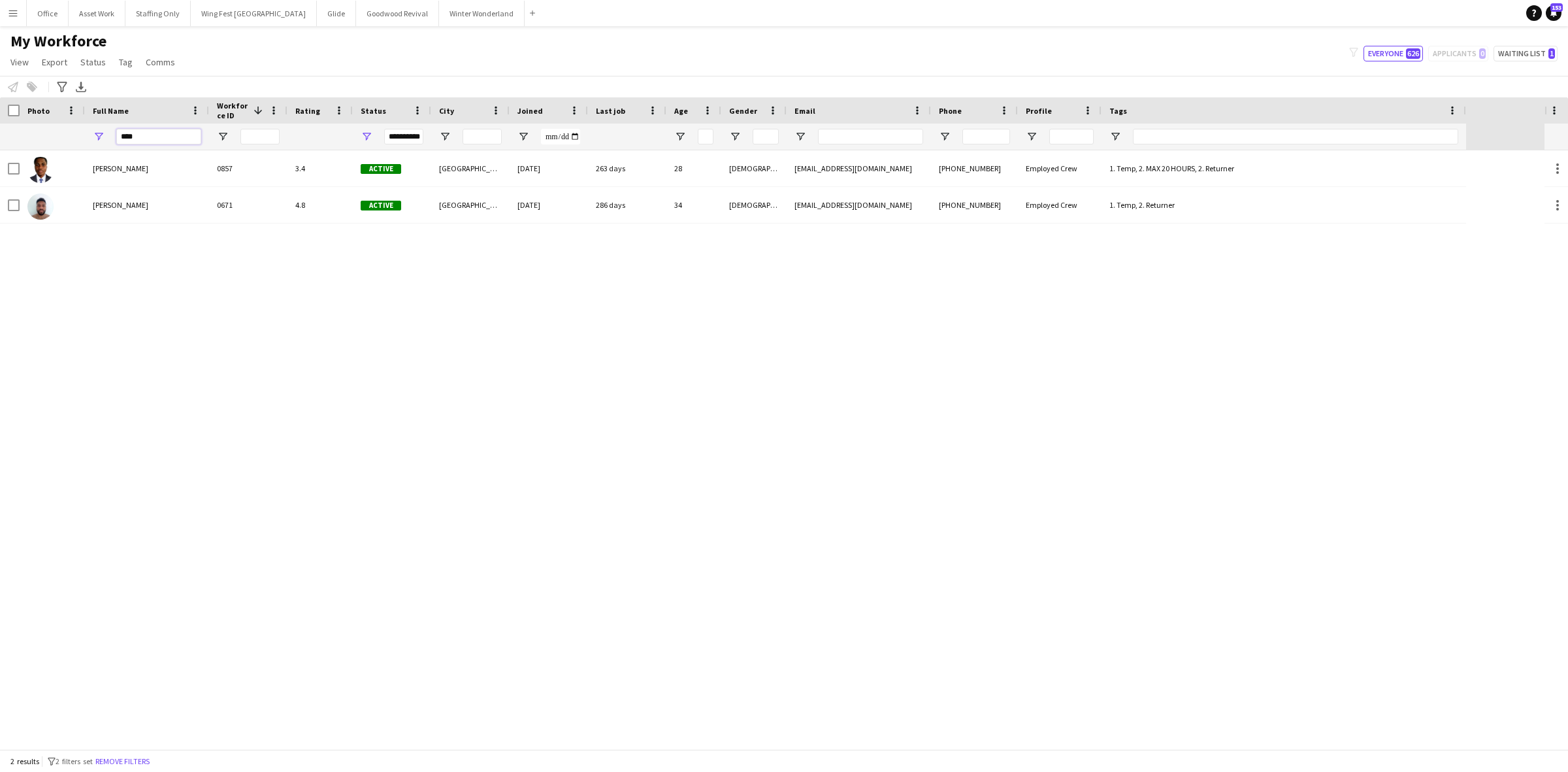
drag, startPoint x: 142, startPoint y: 139, endPoint x: 100, endPoint y: 136, distance: 42.1
click at [100, 136] on div "****" at bounding box center [147, 137] width 124 height 26
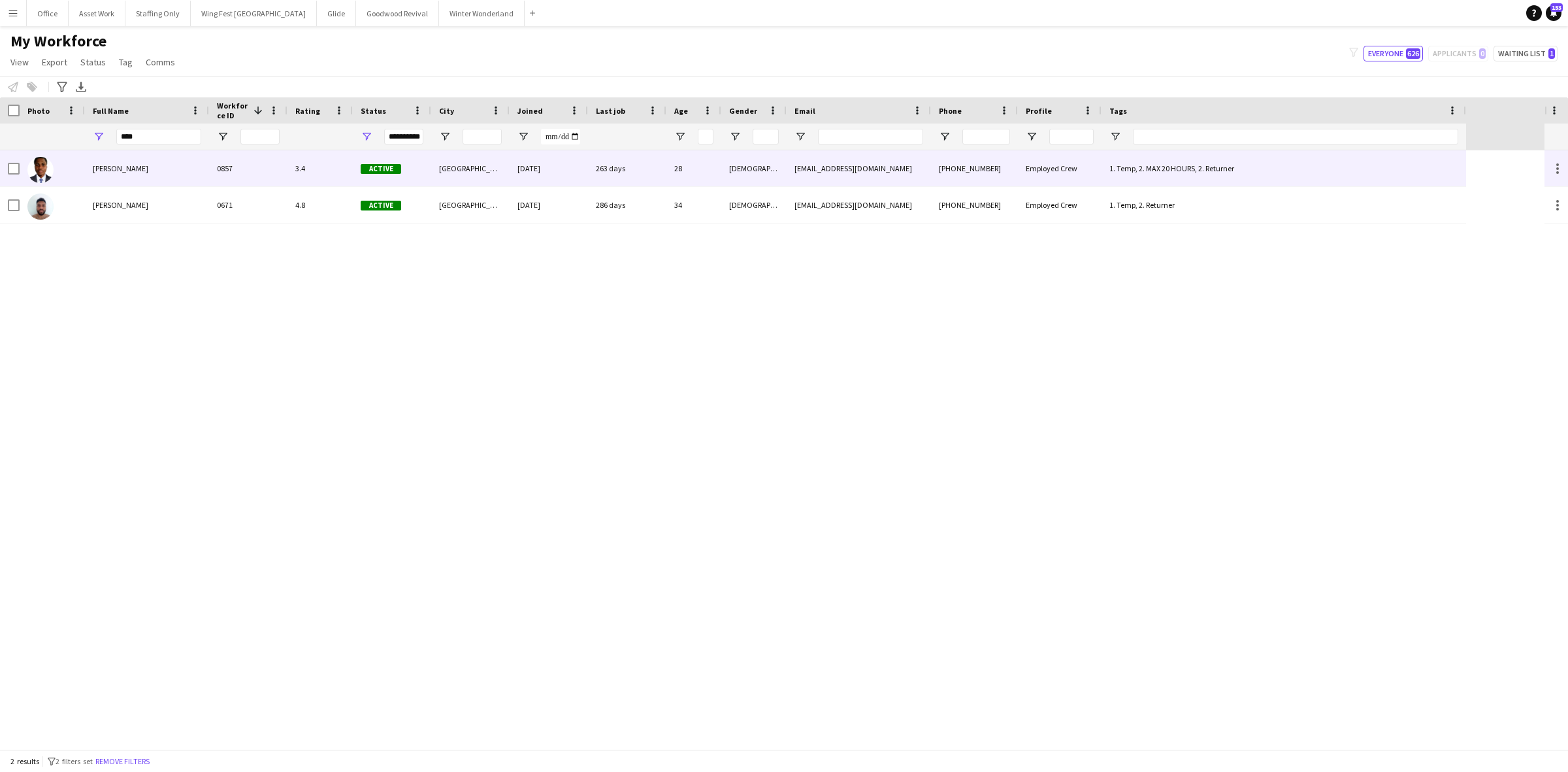
click at [141, 168] on div "[PERSON_NAME]" at bounding box center [147, 168] width 124 height 36
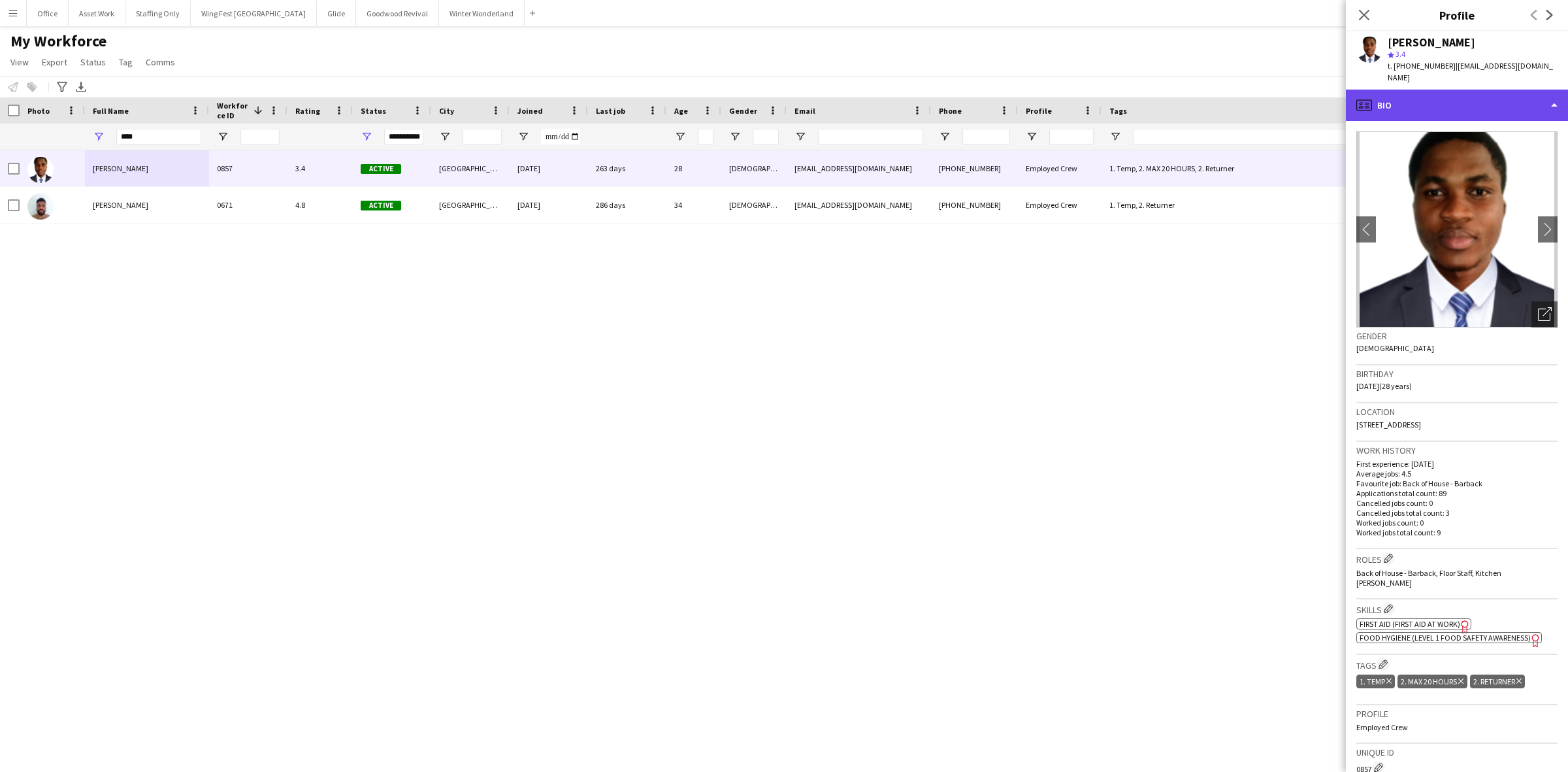
click at [1045, 97] on div "profile Bio" at bounding box center [1457, 106] width 222 height 32
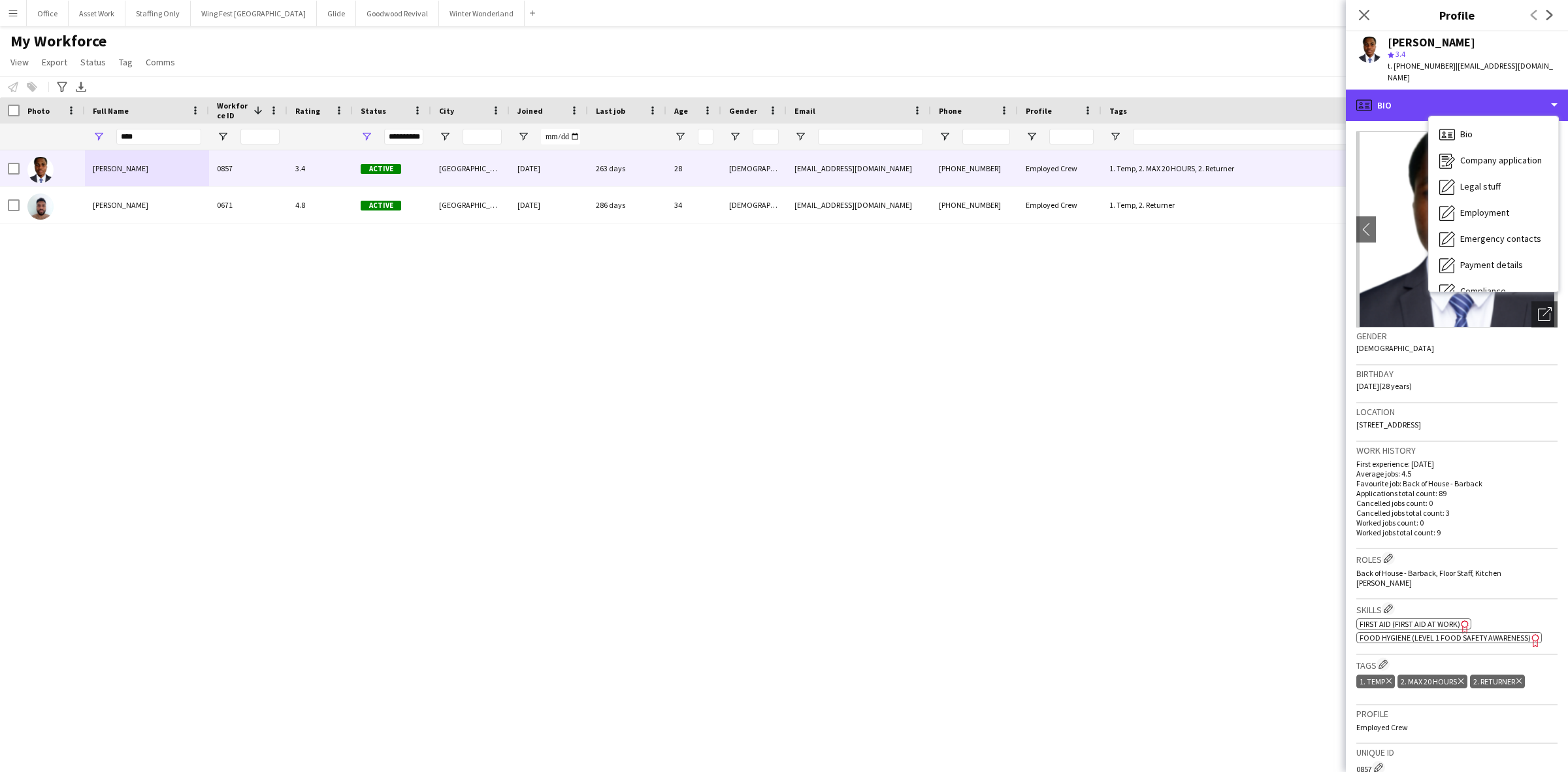
scroll to position [96, 0]
click at [1045, 241] on span "Feedback" at bounding box center [1480, 247] width 39 height 12
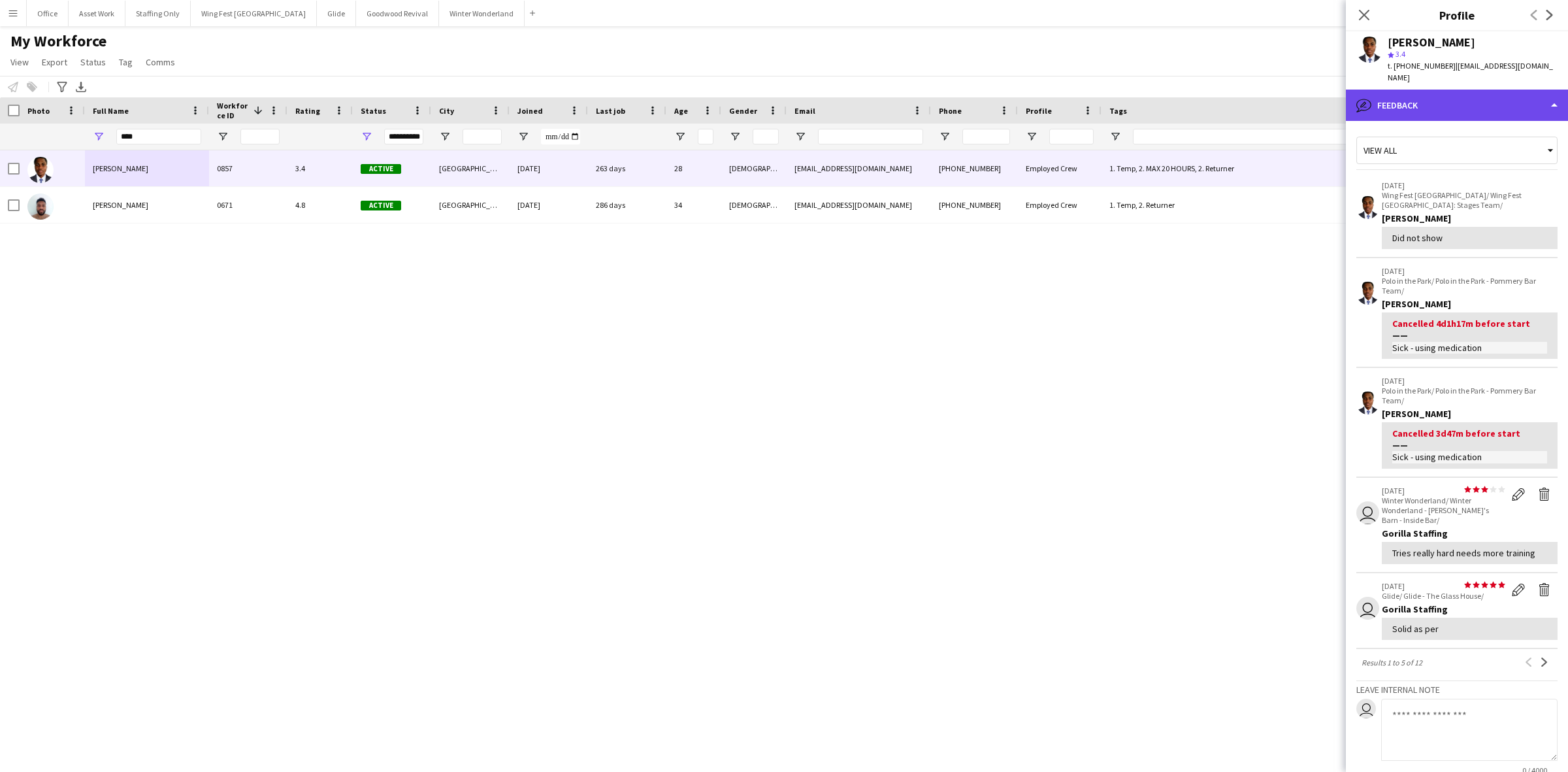
click at [1045, 90] on div "bubble-pencil Feedback" at bounding box center [1457, 106] width 222 height 32
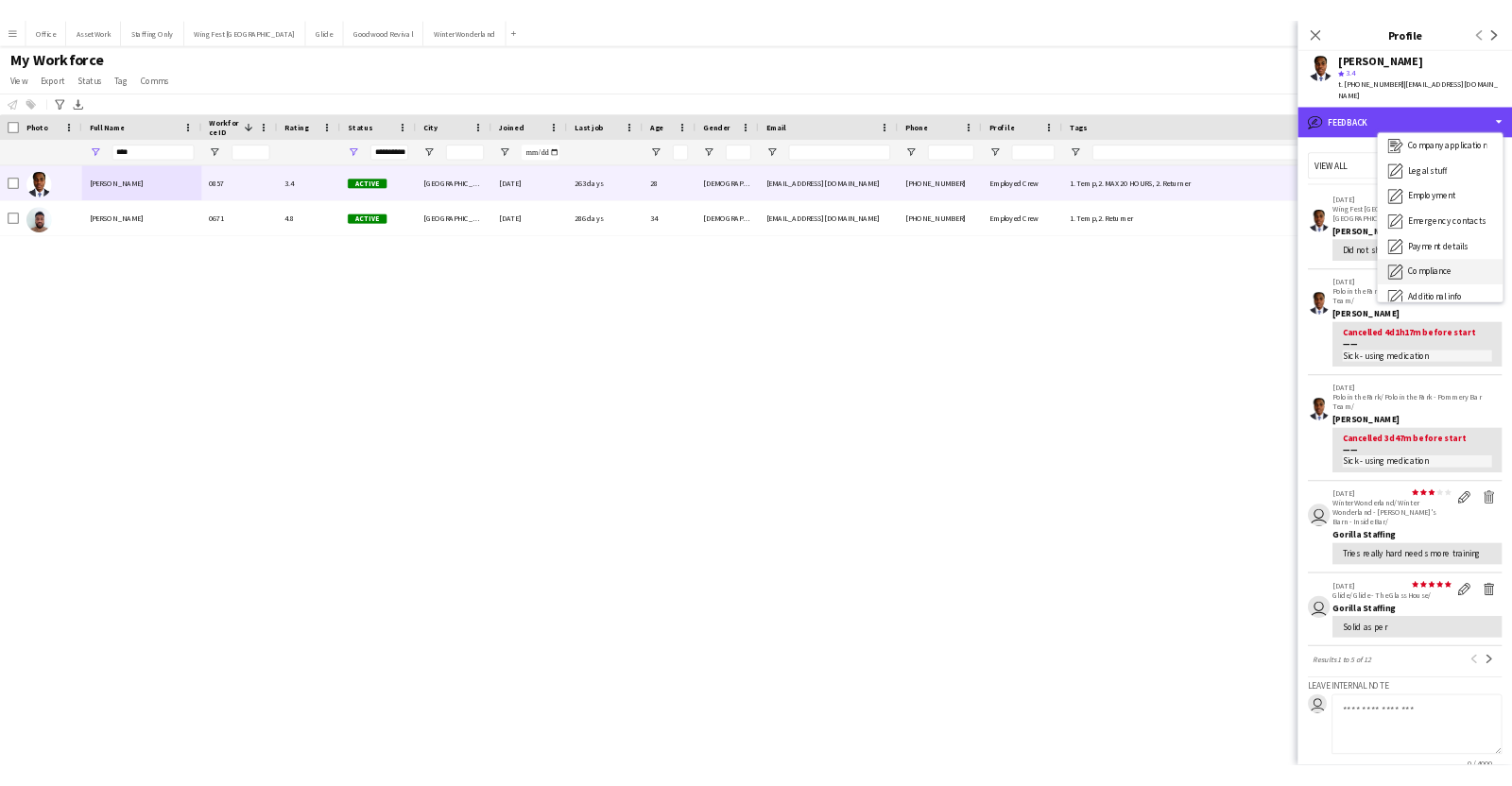
scroll to position [0, 0]
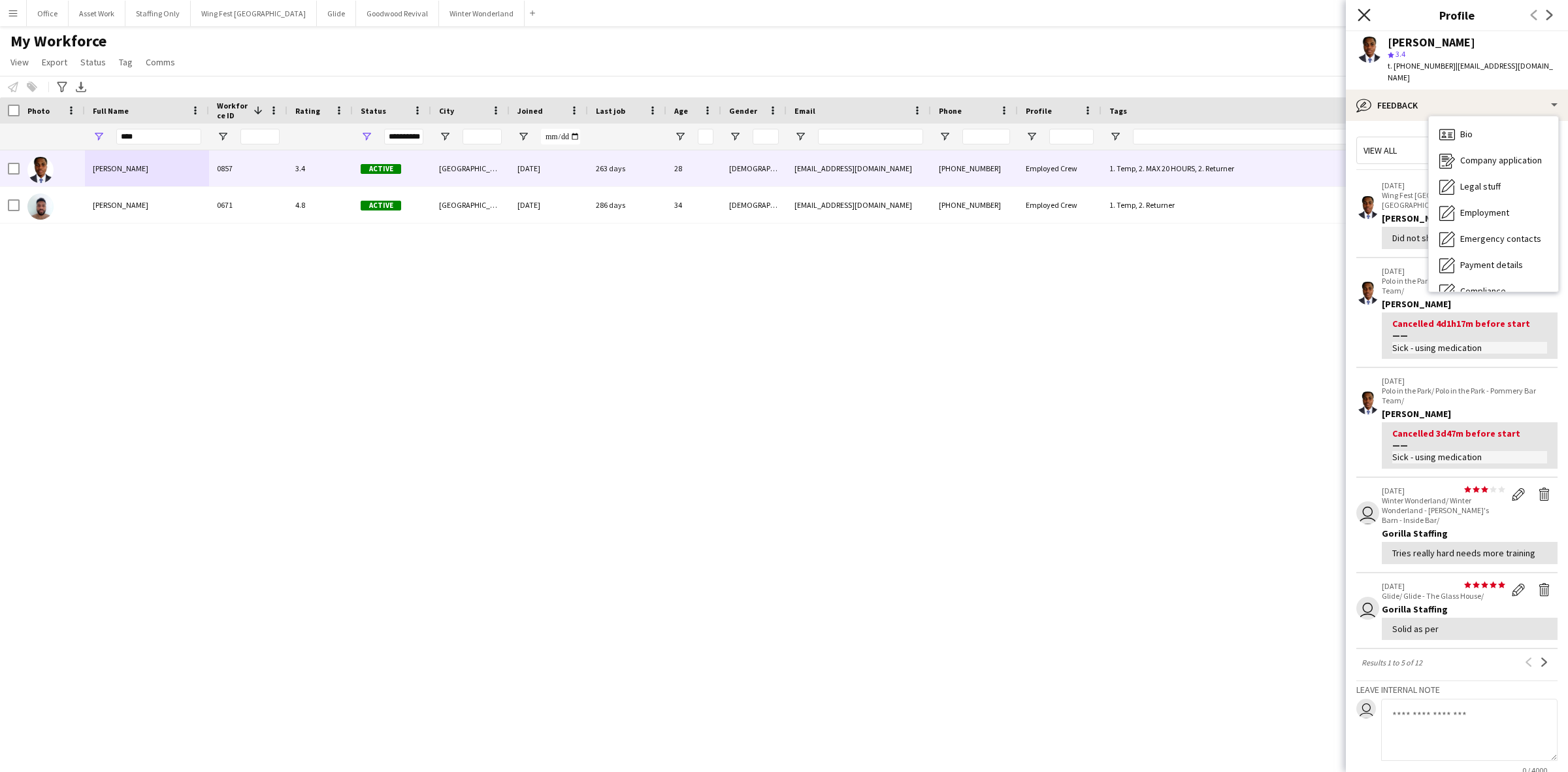
click at [1045, 11] on icon "Close pop-in" at bounding box center [1364, 15] width 13 height 13
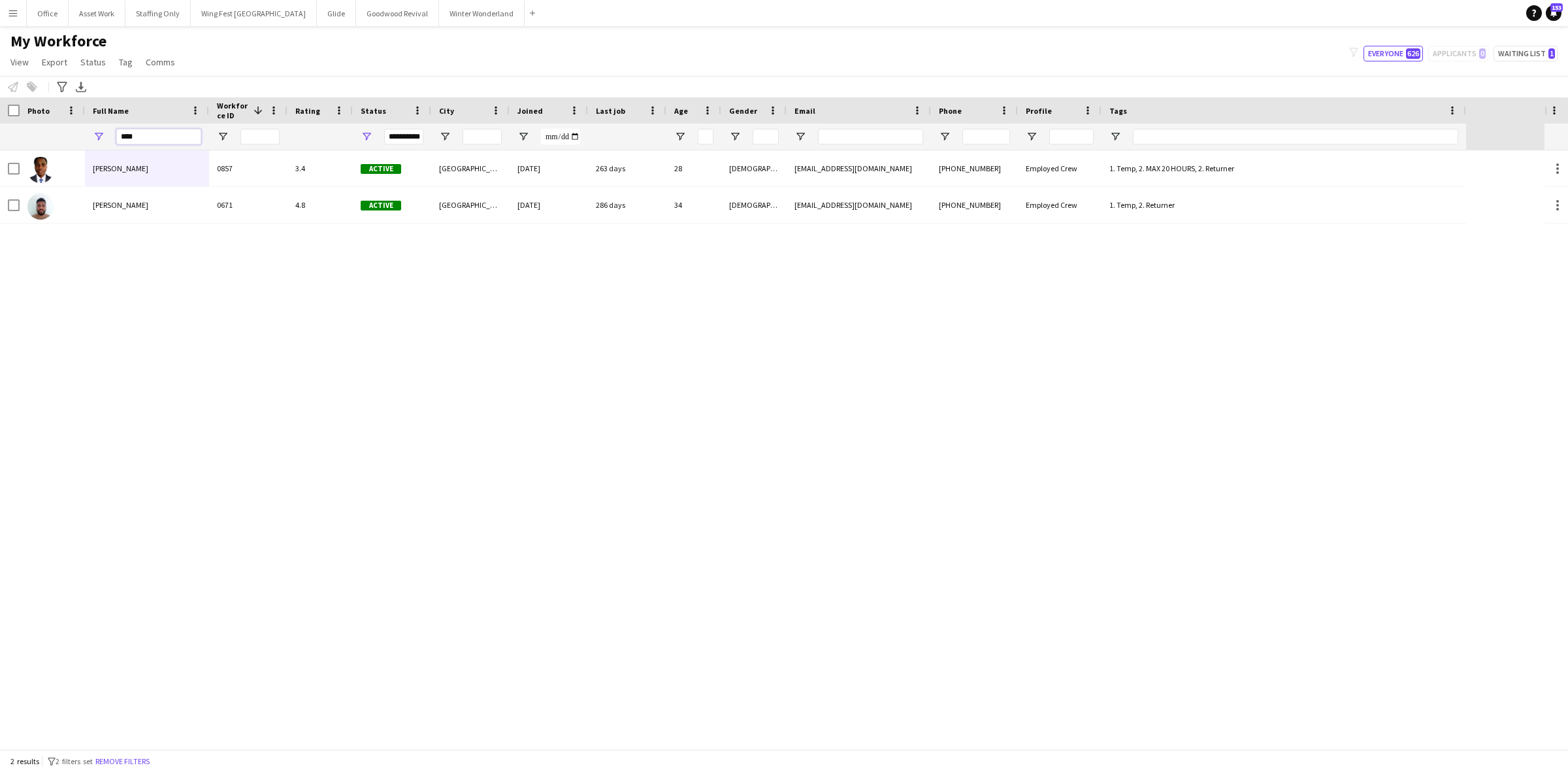
drag, startPoint x: 154, startPoint y: 139, endPoint x: 122, endPoint y: 135, distance: 32.2
click at [122, 135] on input "****" at bounding box center [158, 137] width 85 height 16
type input "*"
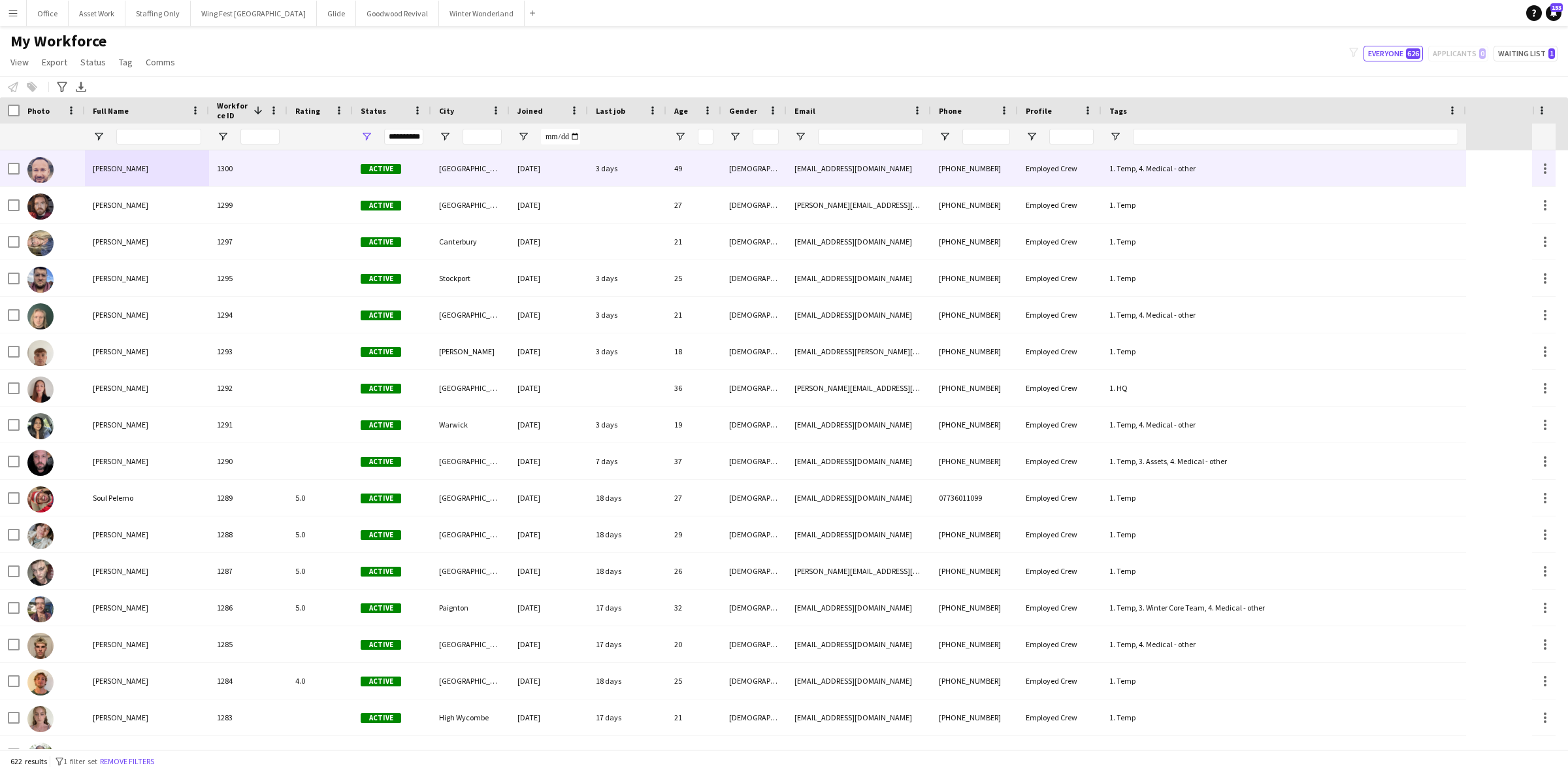
click at [132, 168] on span "[PERSON_NAME]" at bounding box center [121, 168] width 55 height 10
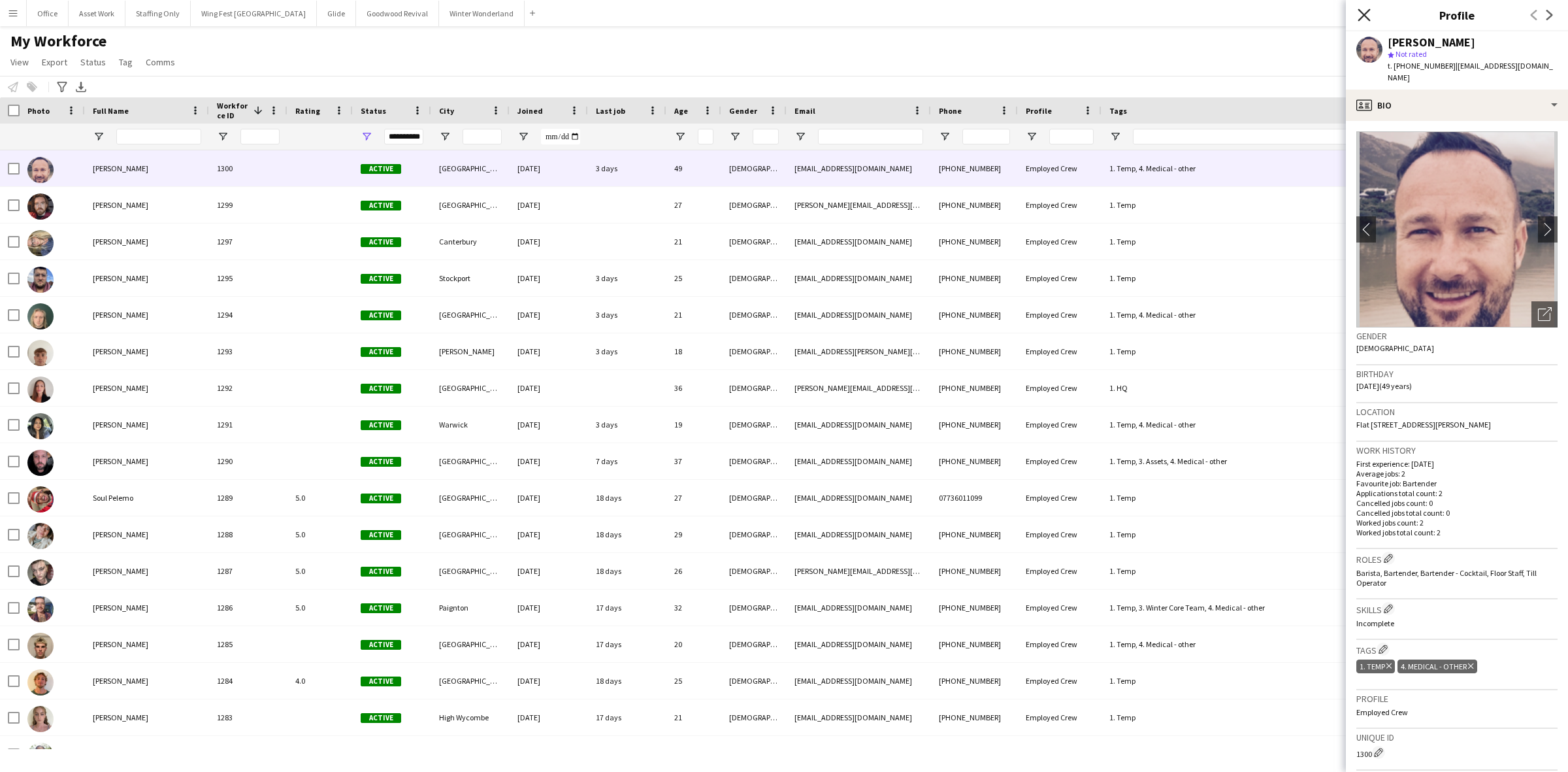
click at [1045, 16] on icon at bounding box center [1364, 15] width 13 height 13
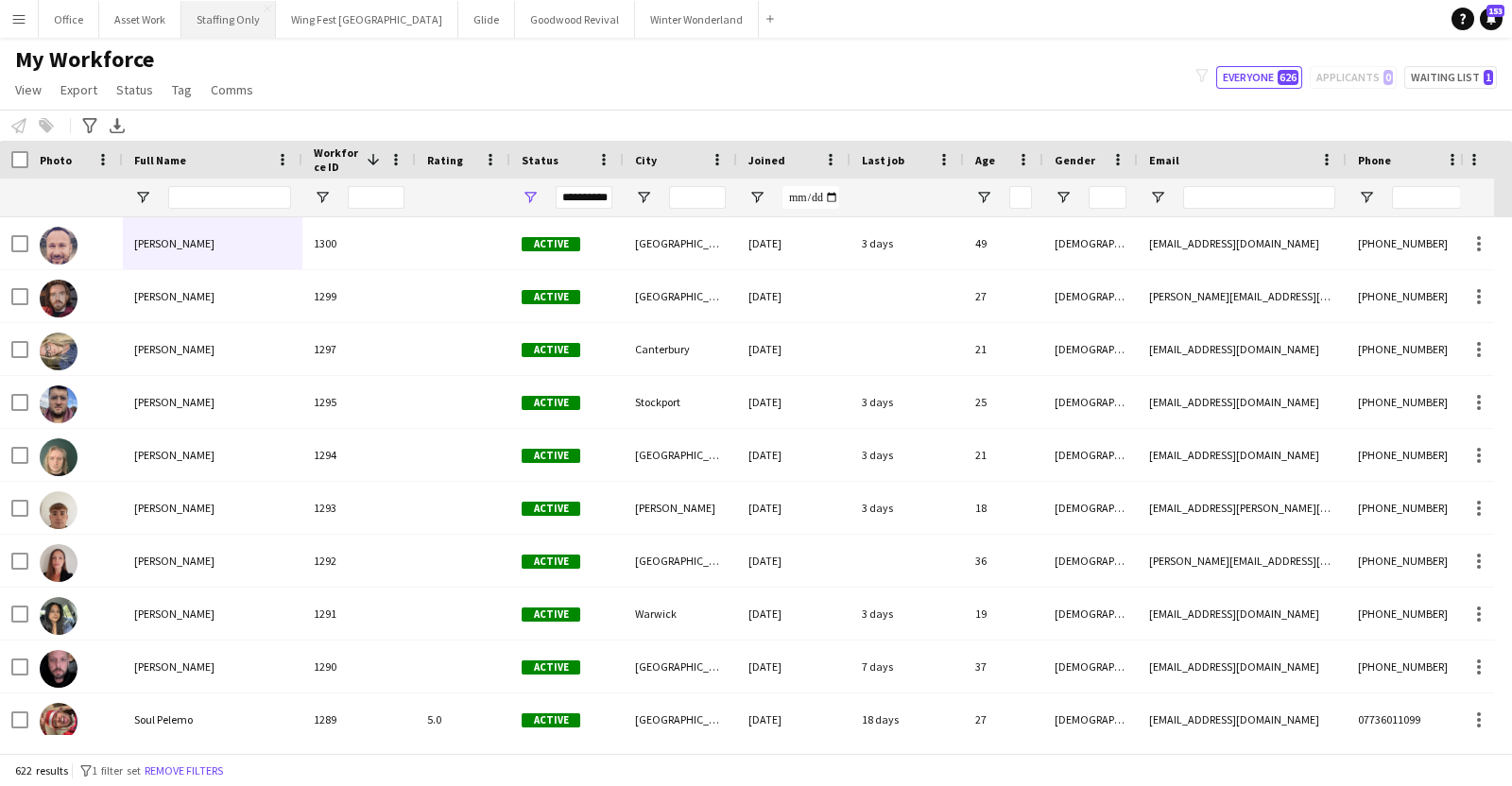
click at [201, 23] on button "Staffing Only Close" at bounding box center [228, 19] width 94 height 37
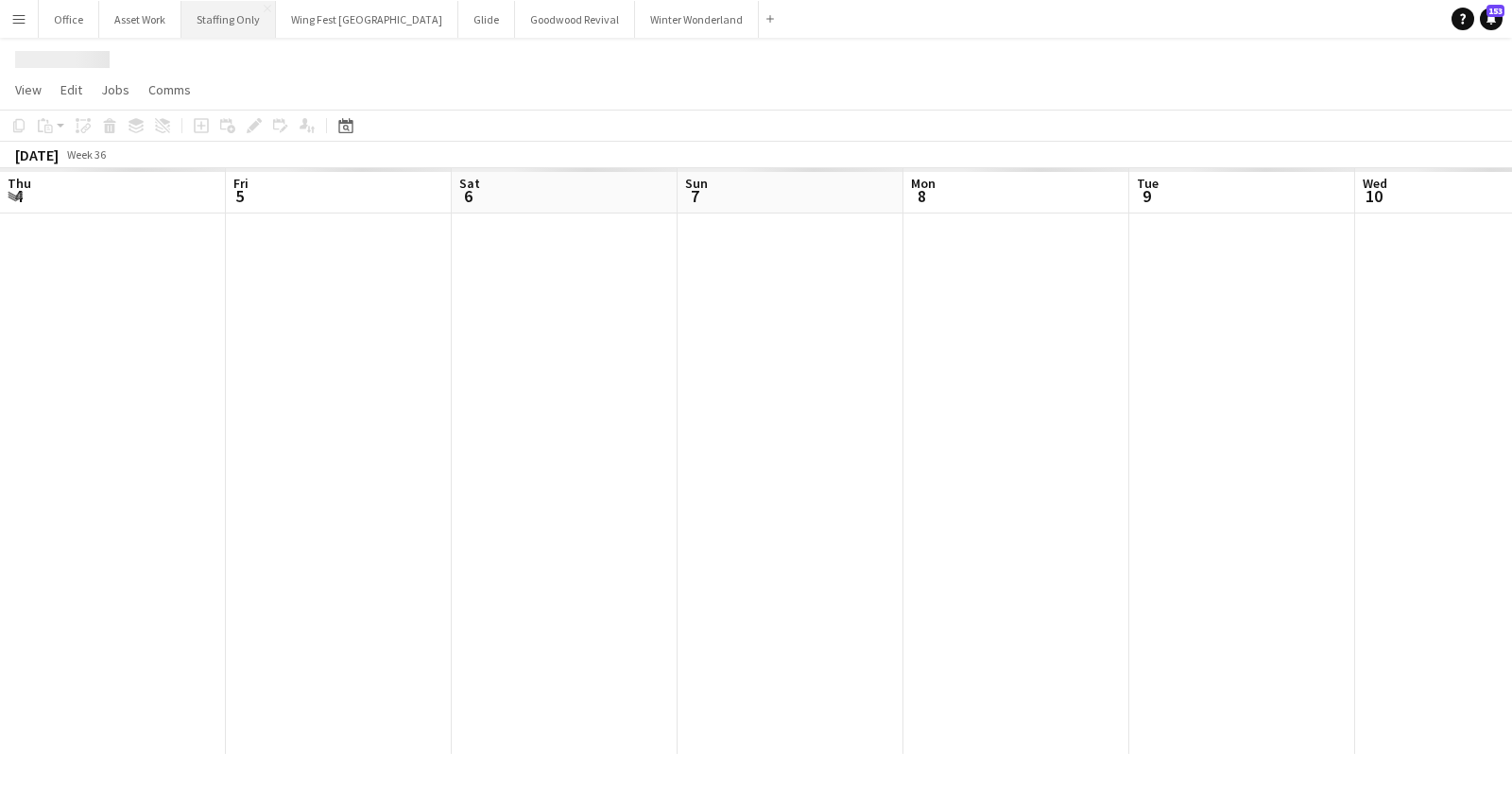
scroll to position [0, 648]
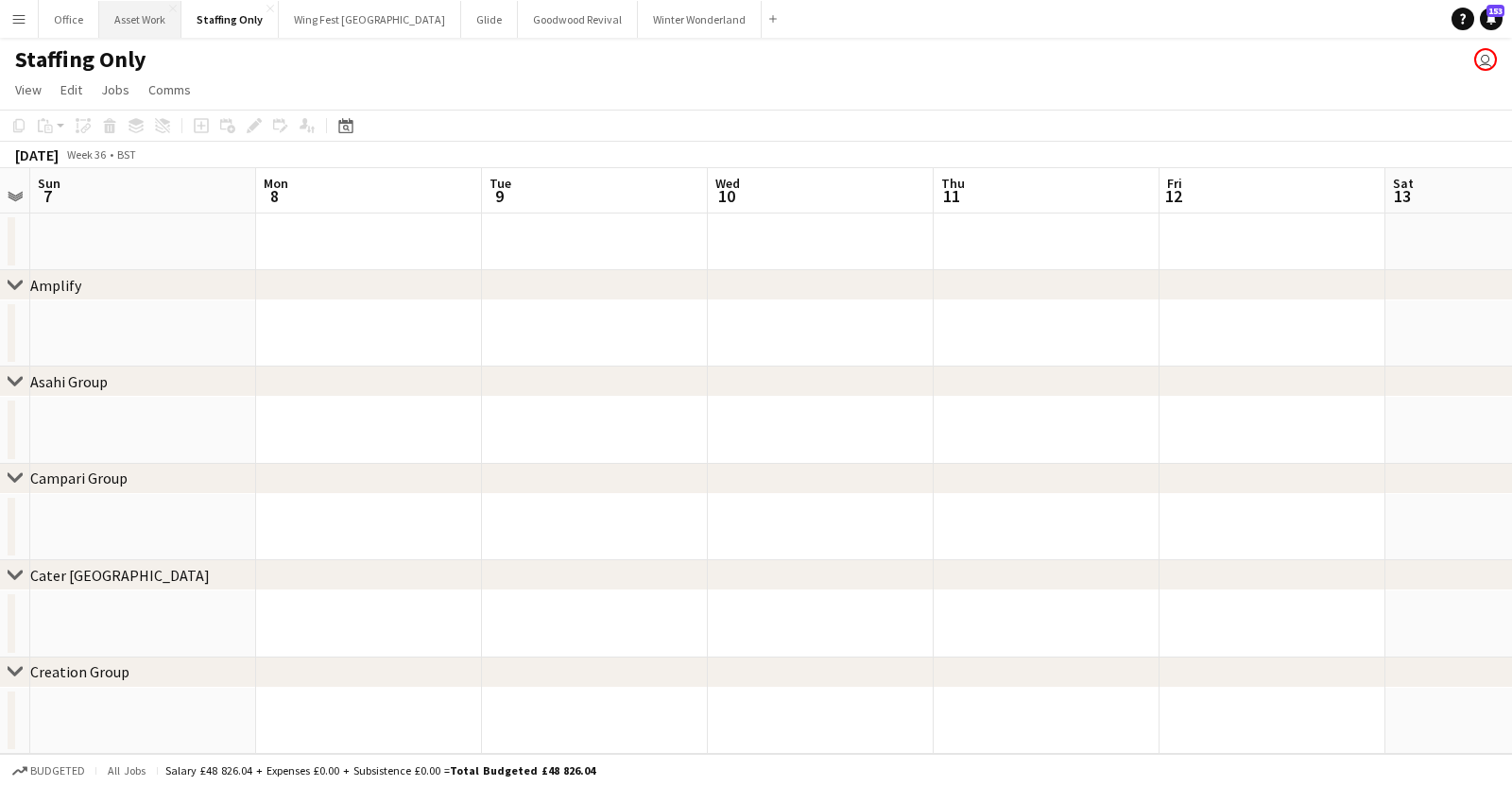
click at [108, 17] on button "Asset Work Close" at bounding box center [140, 19] width 82 height 37
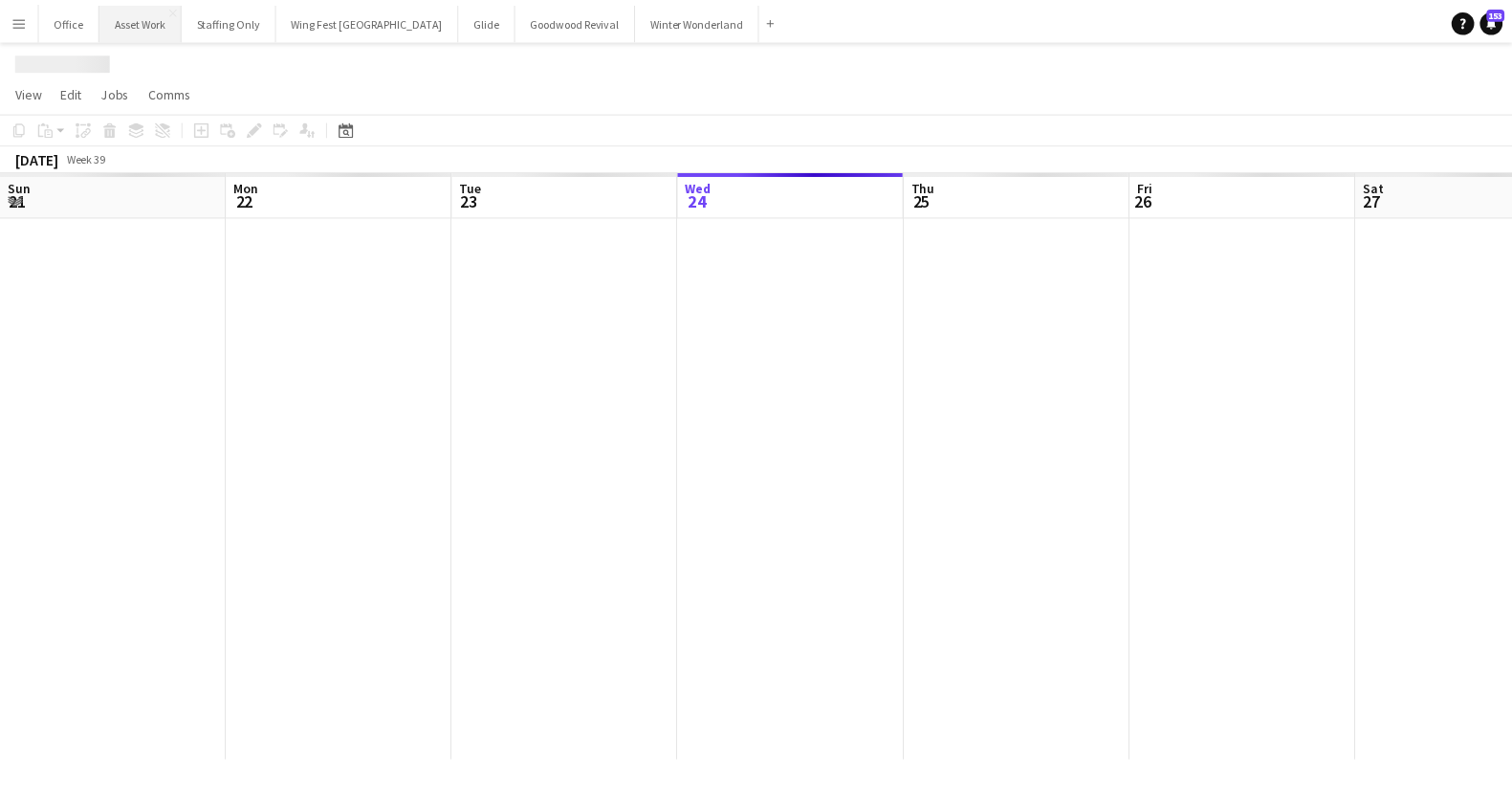
scroll to position [0, 457]
